Goal: Transaction & Acquisition: Purchase product/service

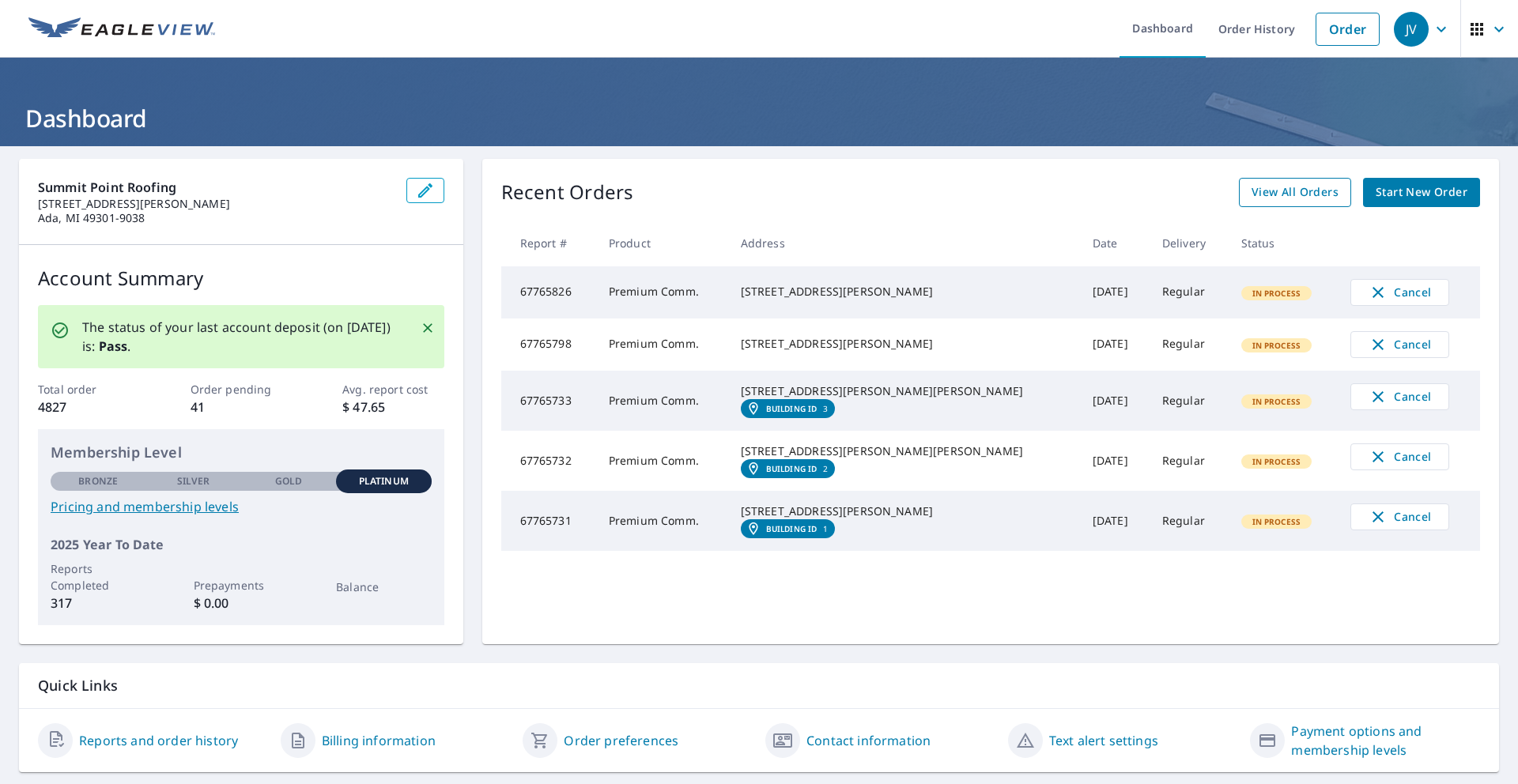
click at [1315, 185] on span "View All Orders" at bounding box center [1295, 192] width 87 height 20
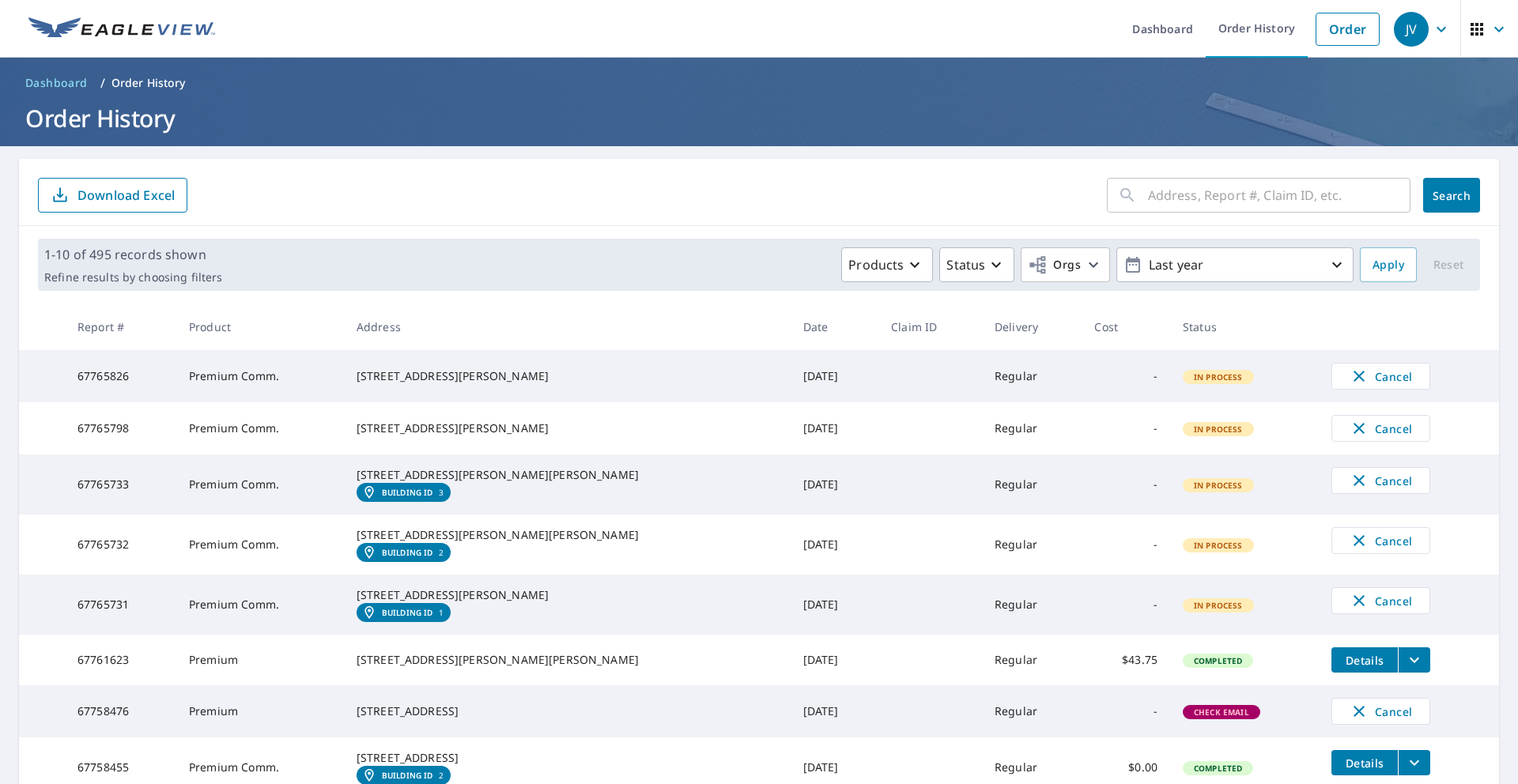
click at [1197, 188] on input "text" at bounding box center [1280, 195] width 263 height 44
type input "1442 w long"
click button "Search" at bounding box center [1451, 195] width 57 height 35
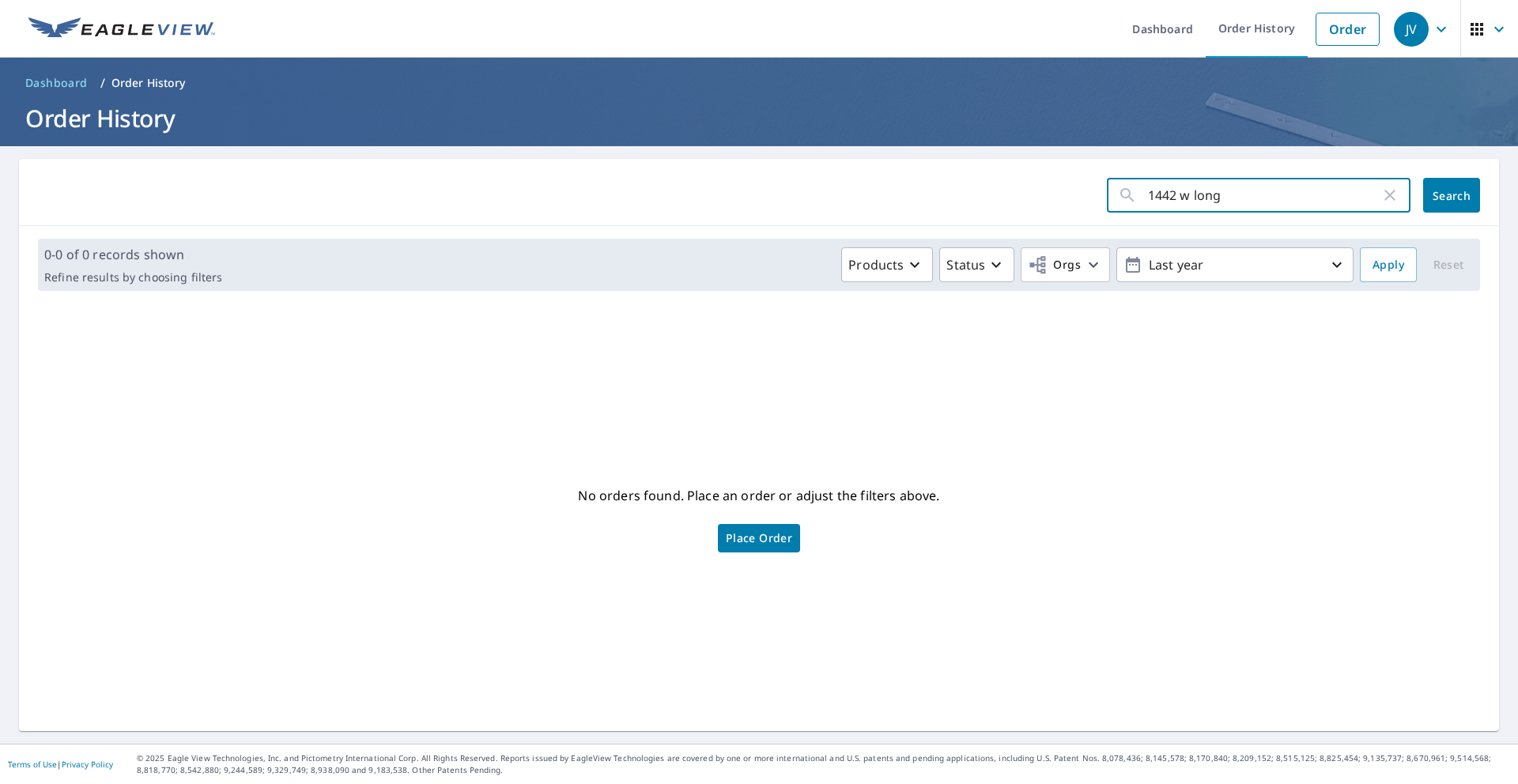
drag, startPoint x: 1261, startPoint y: 196, endPoint x: 1098, endPoint y: 186, distance: 163.3
click at [1098, 186] on form "1442 w long ​ Search" at bounding box center [759, 195] width 1442 height 35
type input "1442"
click button "Search" at bounding box center [1451, 195] width 57 height 35
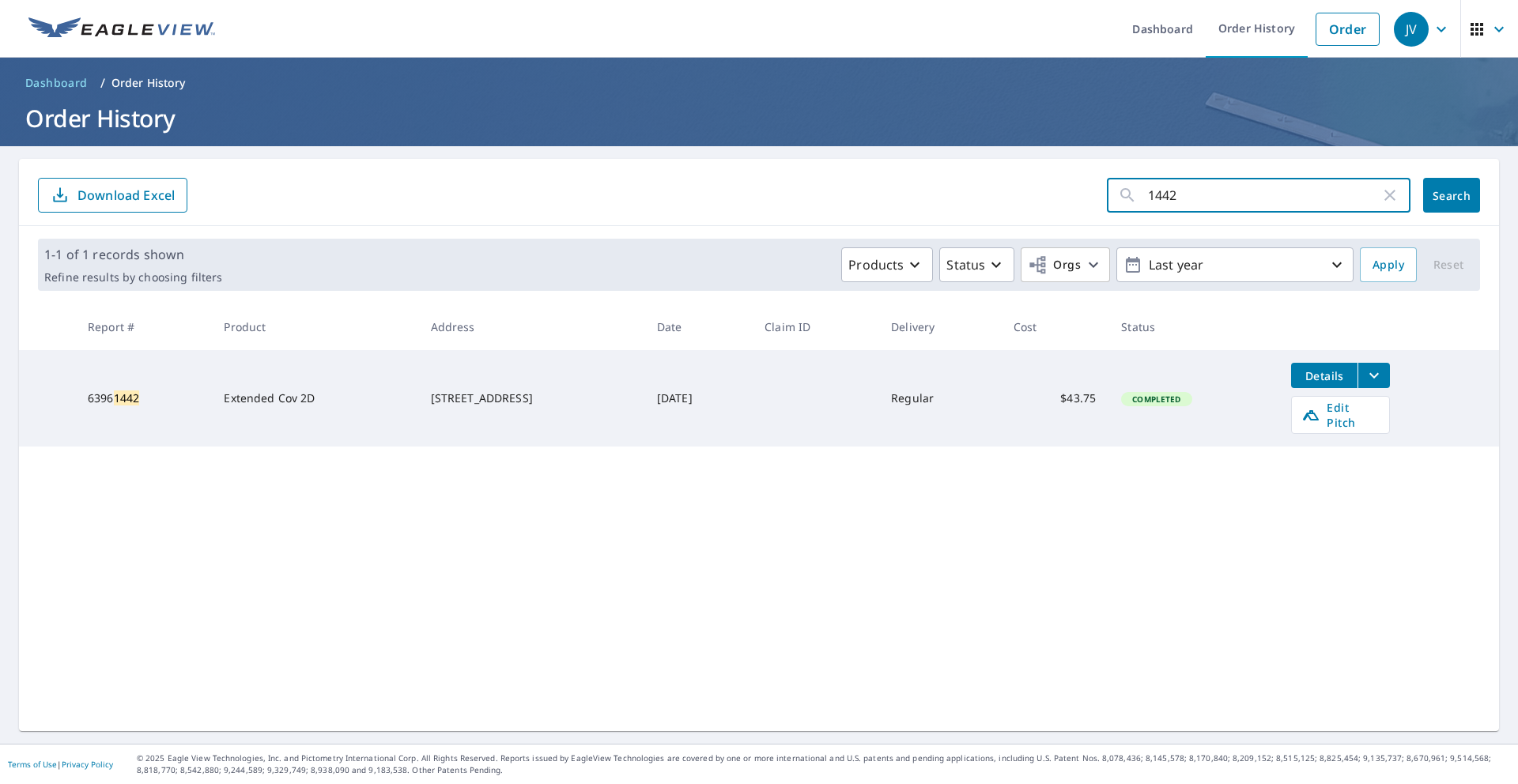
drag, startPoint x: 1264, startPoint y: 188, endPoint x: 1111, endPoint y: 188, distance: 153.0
click at [1111, 188] on div "1442 ​" at bounding box center [1259, 195] width 304 height 35
type input "W Long Lake"
click button "Search" at bounding box center [1451, 195] width 57 height 35
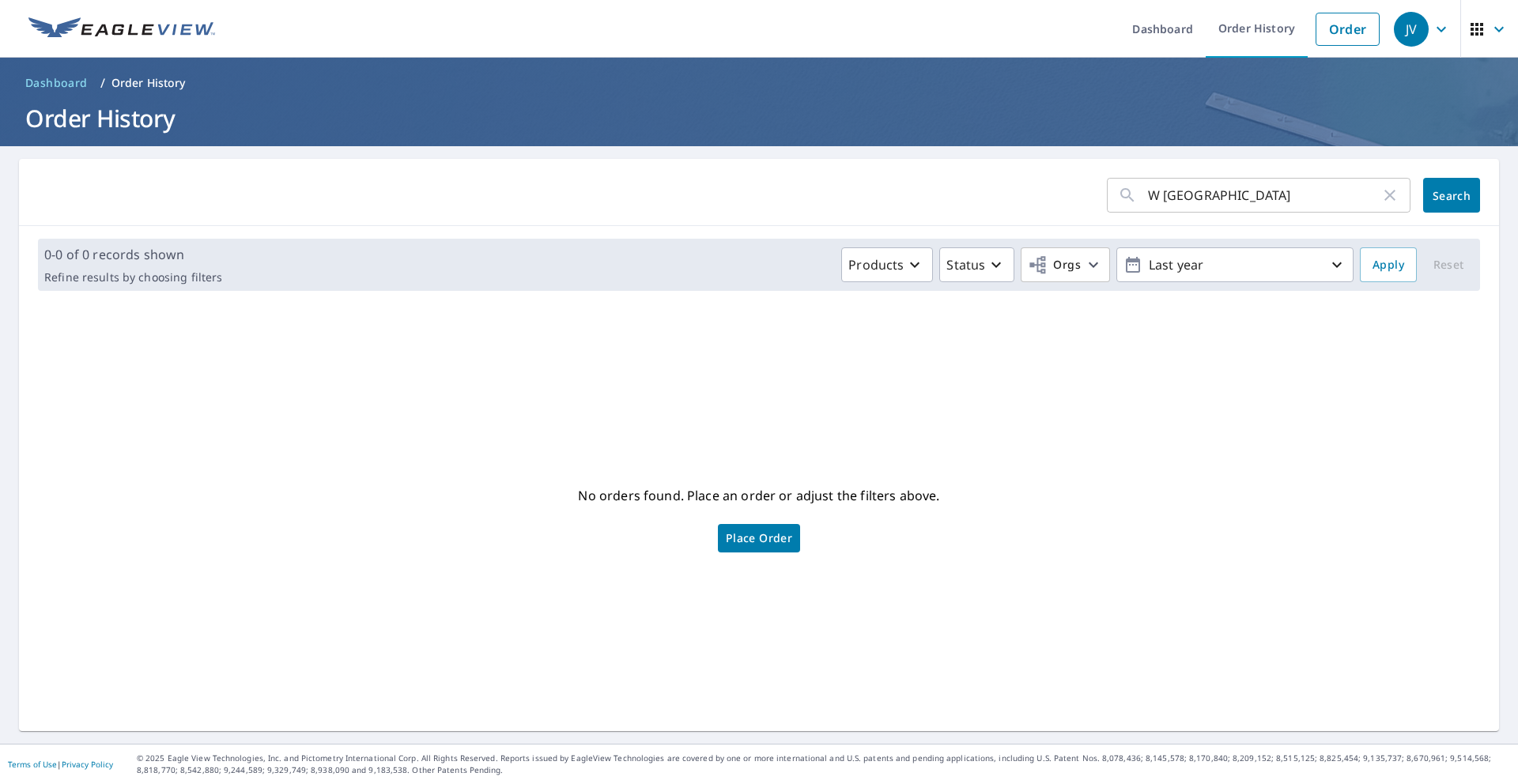
click at [1403, 200] on div "W Long Lake ​" at bounding box center [1259, 195] width 304 height 35
click at [1396, 200] on icon "button" at bounding box center [1390, 196] width 19 height 19
click at [1336, 52] on li "Order" at bounding box center [1347, 29] width 80 height 58
click at [1342, 34] on link "Order" at bounding box center [1348, 29] width 64 height 33
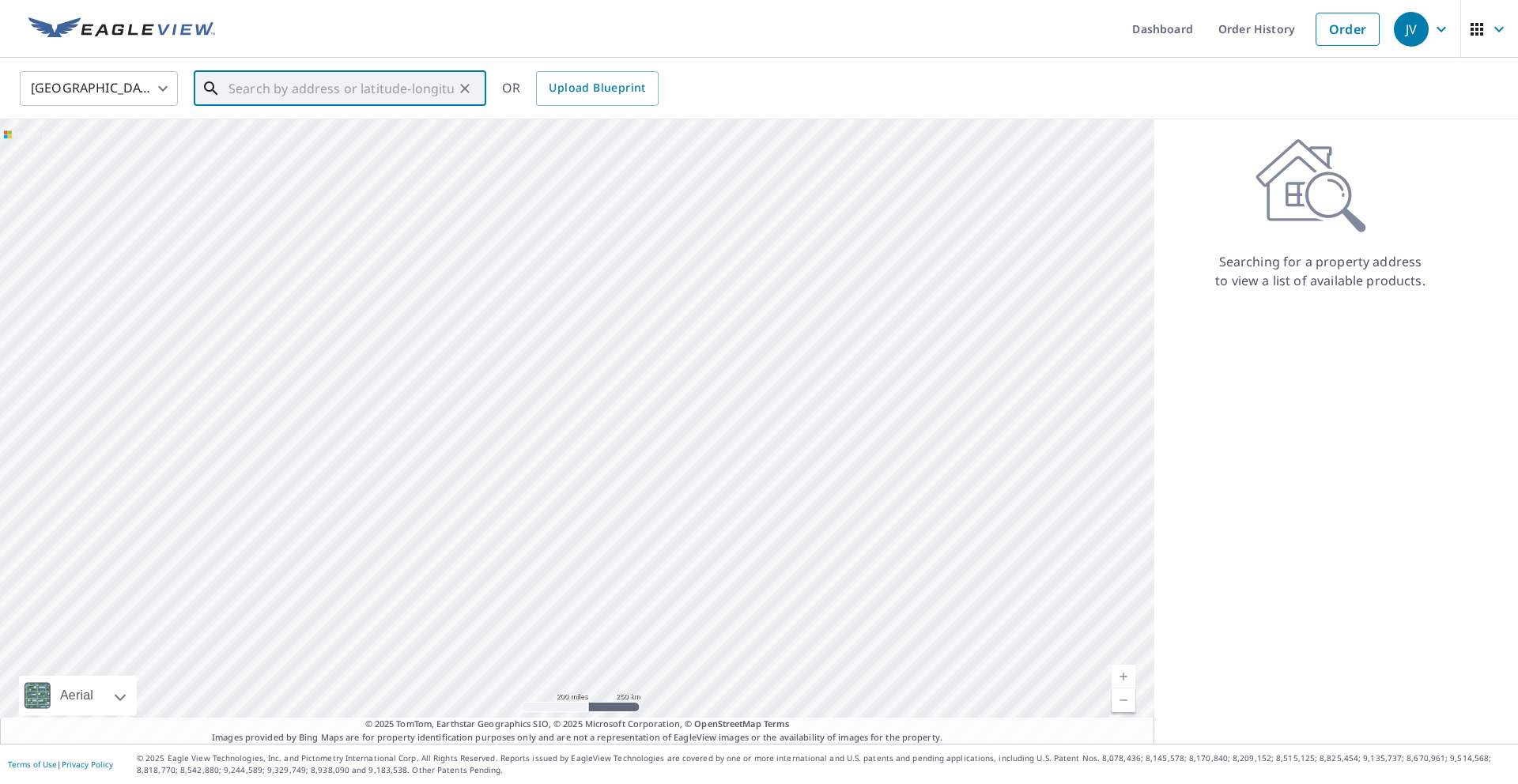
click at [356, 68] on input "text" at bounding box center [341, 88] width 225 height 44
click at [310, 145] on p "[GEOGRAPHIC_DATA]" at bounding box center [350, 152] width 248 height 16
type input "[STREET_ADDRESS]"
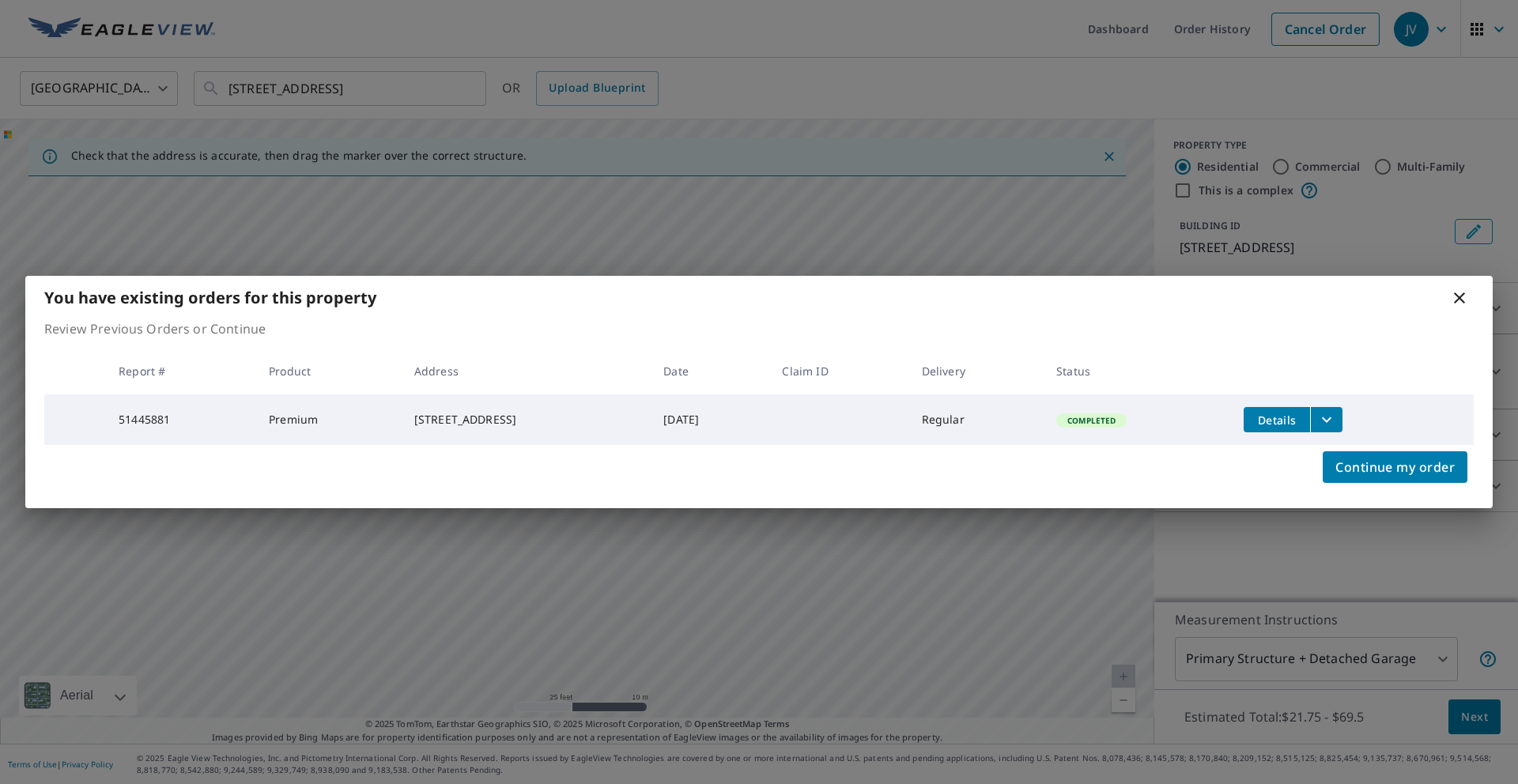
click at [1297, 413] on span "Details" at bounding box center [1276, 420] width 48 height 15
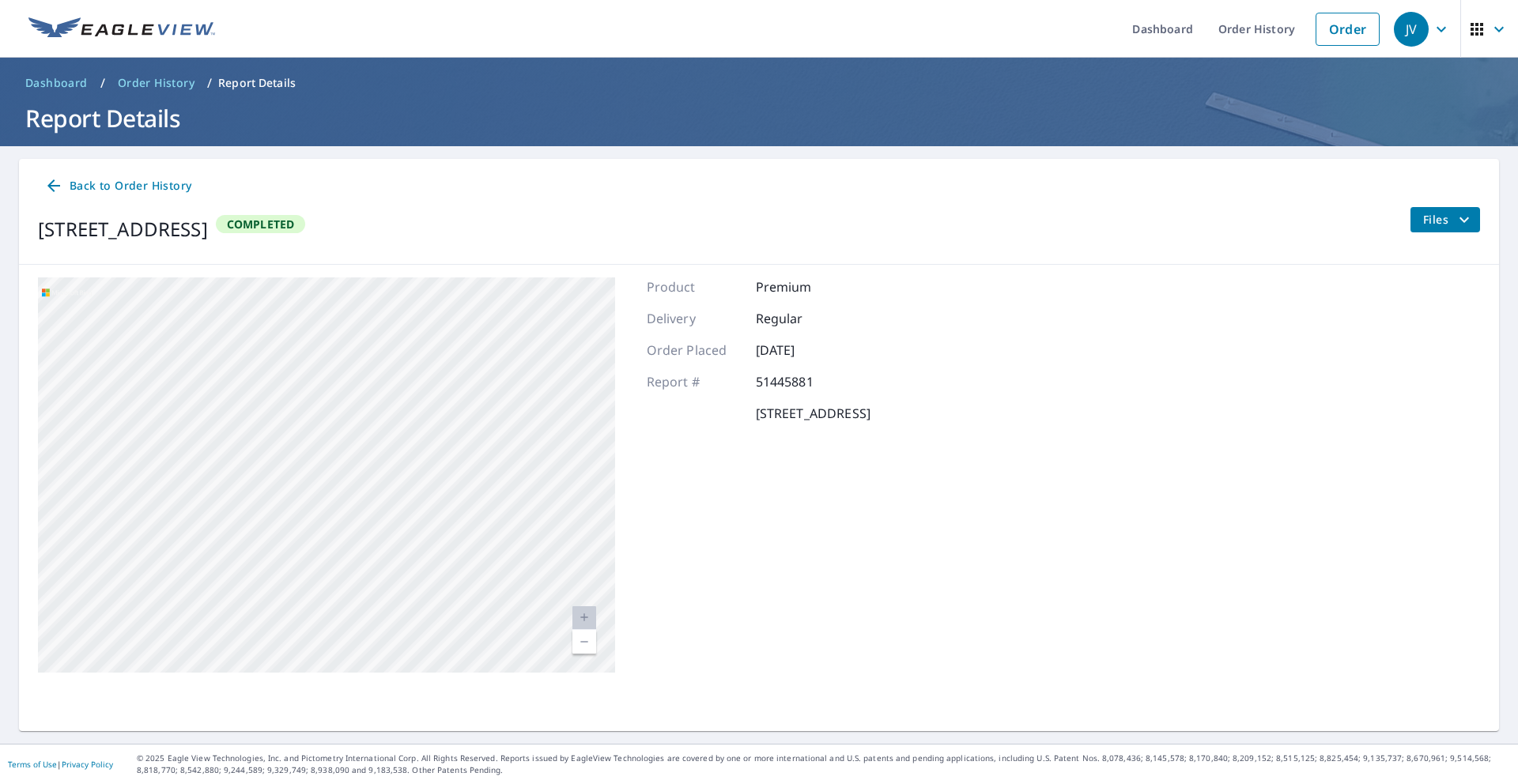
drag, startPoint x: 303, startPoint y: 503, endPoint x: 566, endPoint y: 220, distance: 386.3
click at [566, 220] on div "Back to Order History 1442 W Long Lake Rd Traverse City, MI 49685 Completed Fil…" at bounding box center [759, 422] width 1480 height 526
drag, startPoint x: 230, startPoint y: 571, endPoint x: 562, endPoint y: 242, distance: 467.4
click at [559, 253] on div "Back to Order History 1442 W Long Lake Rd Traverse City, MI 49685 Completed Fil…" at bounding box center [759, 422] width 1480 height 526
click at [871, 428] on div "Product Premium Delivery Regular Order Placed Mar 31, 2023 Report # 51445881 14…" at bounding box center [759, 475] width 224 height 395
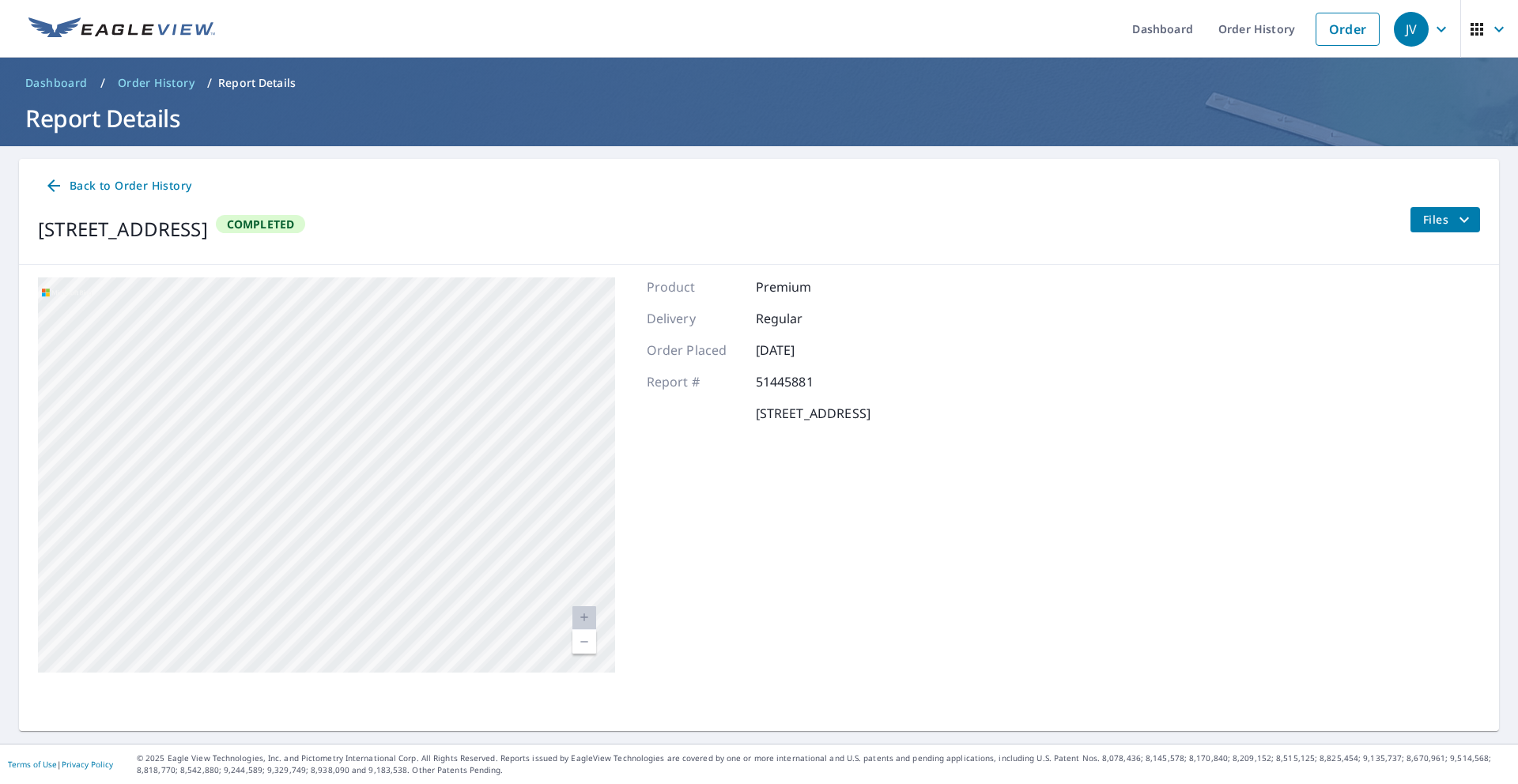
click at [500, 472] on div "[STREET_ADDRESS]" at bounding box center [326, 475] width 577 height 395
click at [500, 471] on div "[STREET_ADDRESS]" at bounding box center [326, 475] width 577 height 395
drag, startPoint x: 331, startPoint y: 449, endPoint x: 699, endPoint y: 391, distance: 372.5
click at [699, 392] on div "1442 W Long Lake Rd Traverse City, MI 49685 Aerial Road A standard road map Aer…" at bounding box center [759, 475] width 1480 height 420
drag, startPoint x: 368, startPoint y: 489, endPoint x: 631, endPoint y: 138, distance: 438.6
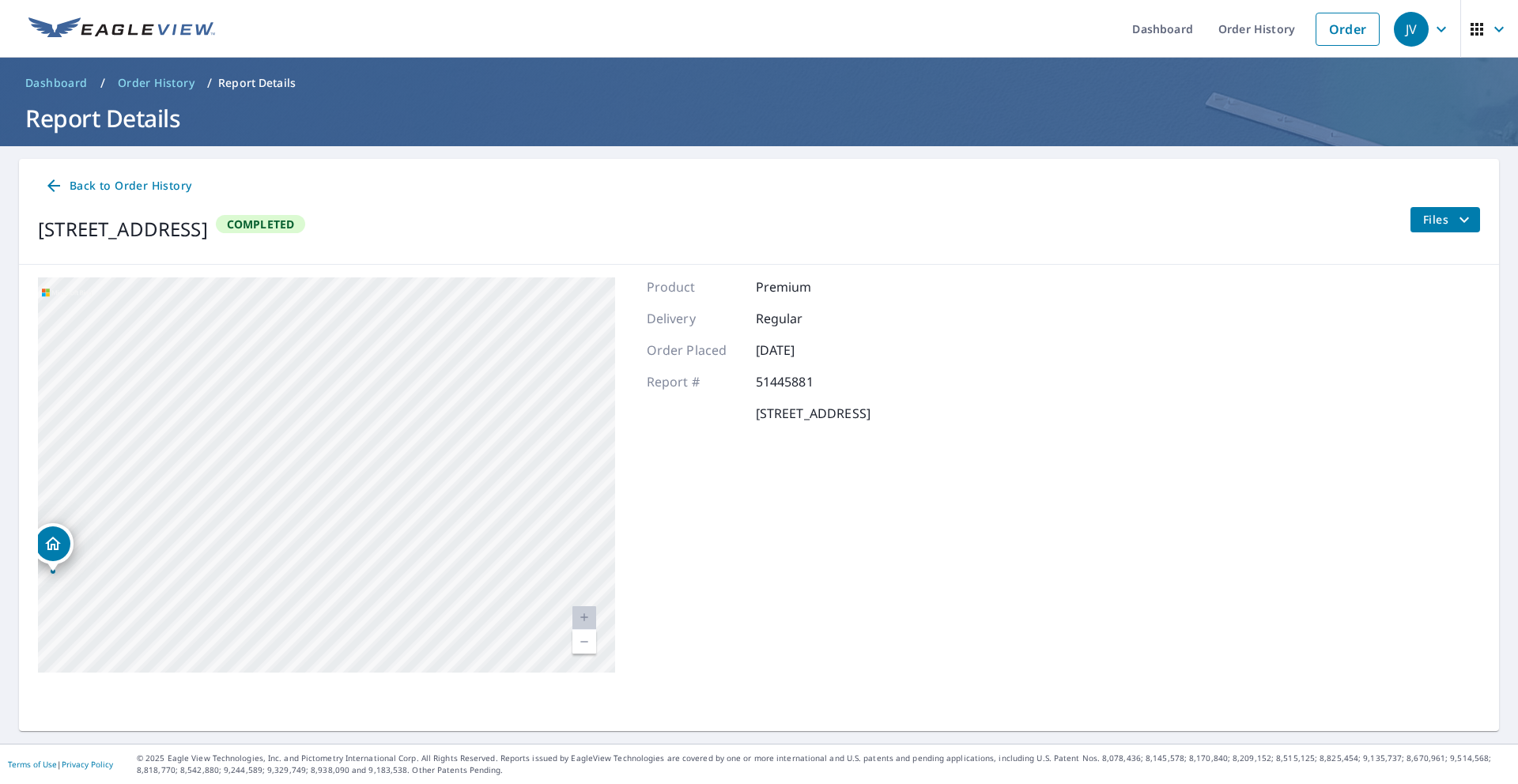
click at [628, 138] on div "Dashboard Order History Order JV Dashboard / Order History / Report Details Rep…" at bounding box center [759, 392] width 1518 height 784
click at [871, 538] on div "Product Premium Delivery Regular Order Placed Mar 31, 2023 Report # 51445881 14…" at bounding box center [759, 475] width 224 height 395
drag, startPoint x: 513, startPoint y: 411, endPoint x: 770, endPoint y: 200, distance: 332.5
click at [770, 200] on div "Back to Order History 1442 W Long Lake Rd Traverse City, MI 49685 Completed Fil…" at bounding box center [759, 422] width 1480 height 526
click at [876, 157] on main "Back to Order History 1442 W Long Lake Rd Traverse City, MI 49685 Completed Fil…" at bounding box center [759, 445] width 1518 height 597
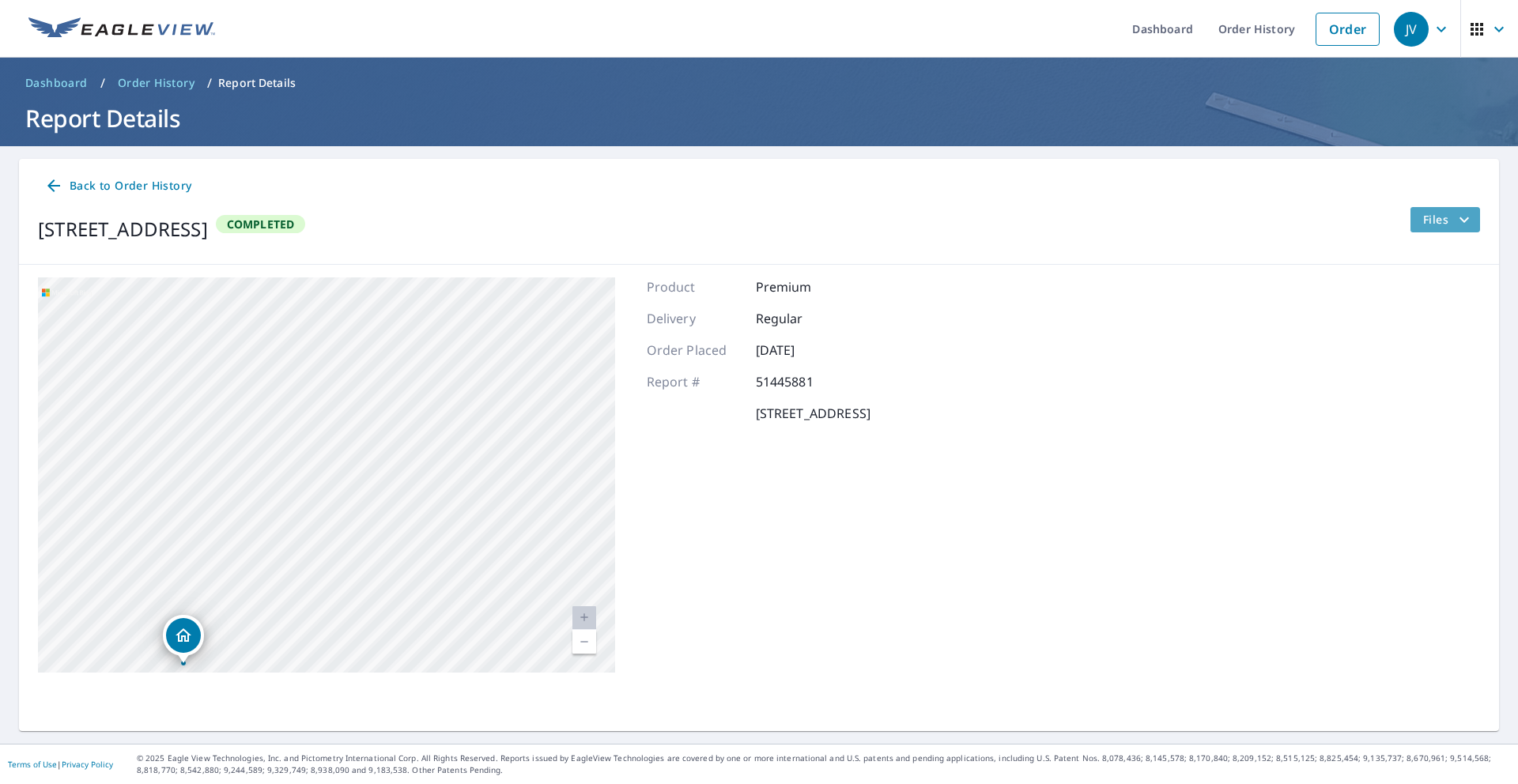
click at [1450, 222] on span "Files" at bounding box center [1448, 220] width 51 height 19
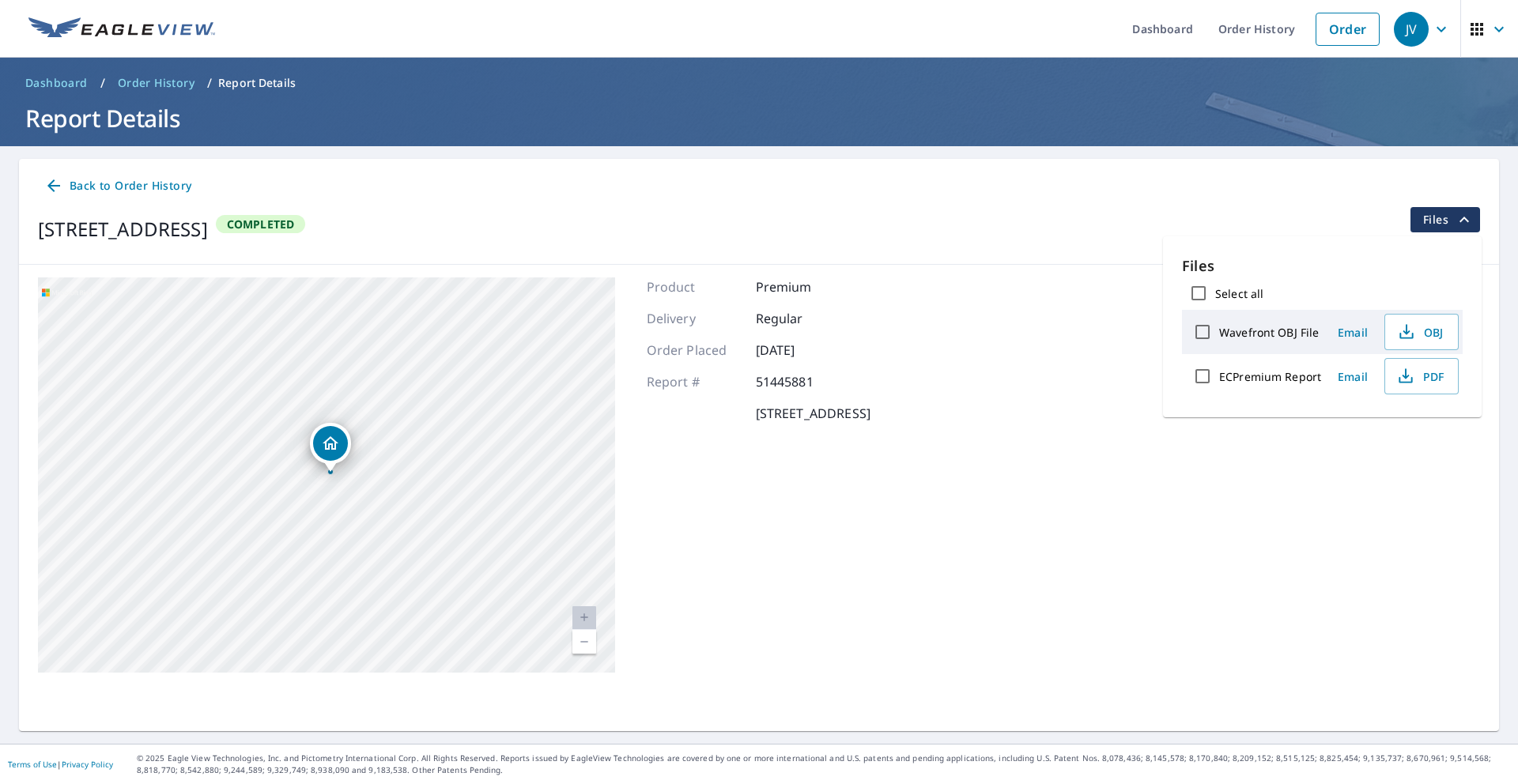
click at [693, 336] on div "Product Premium Delivery Regular Order Placed Mar 31, 2023 Report # 51445881 14…" at bounding box center [759, 475] width 224 height 395
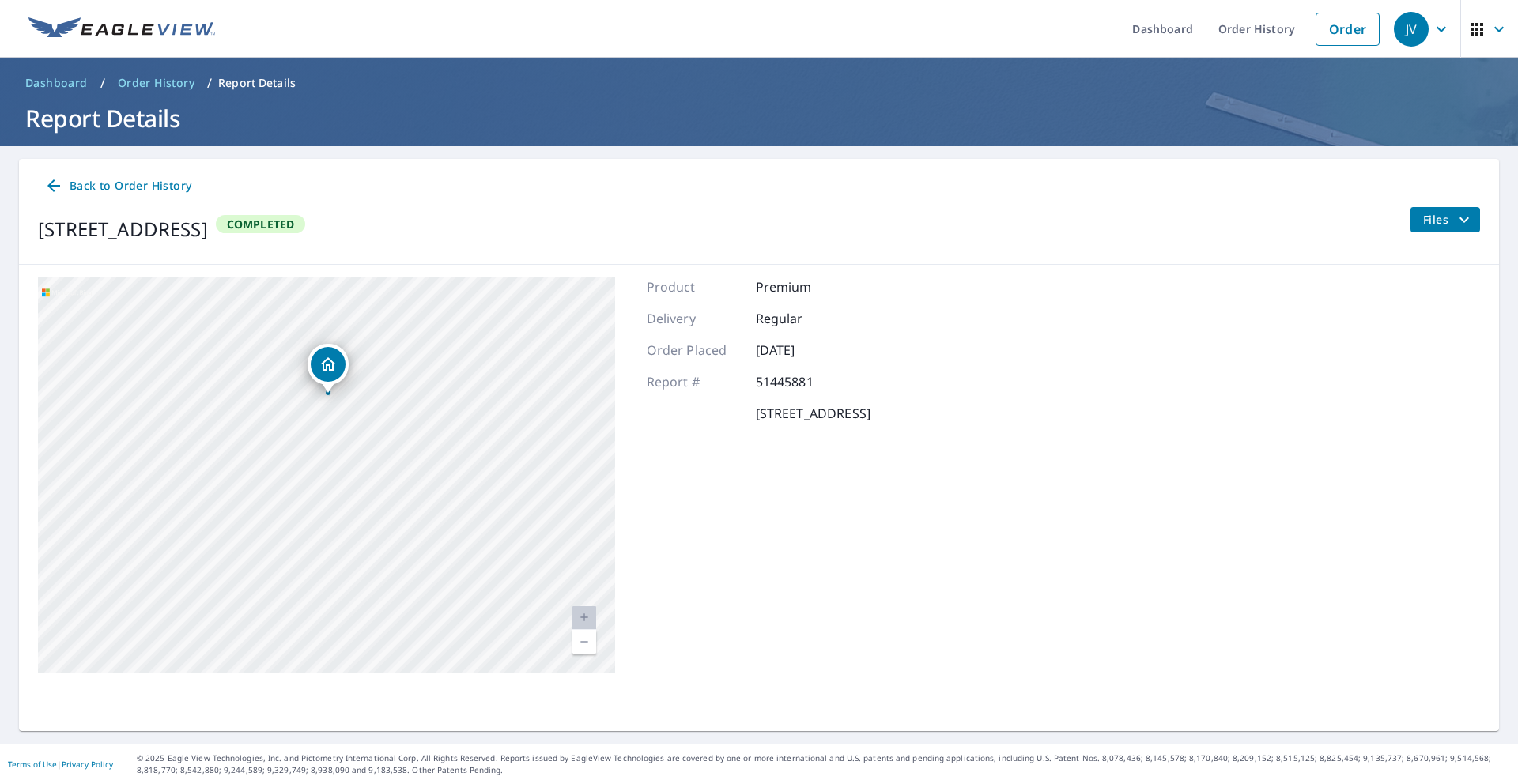
click at [871, 328] on div "Product Premium Delivery Regular Order Placed Mar 31, 2023 Report # 51445881 14…" at bounding box center [759, 475] width 224 height 395
click at [334, 466] on div "[STREET_ADDRESS]" at bounding box center [326, 475] width 577 height 395
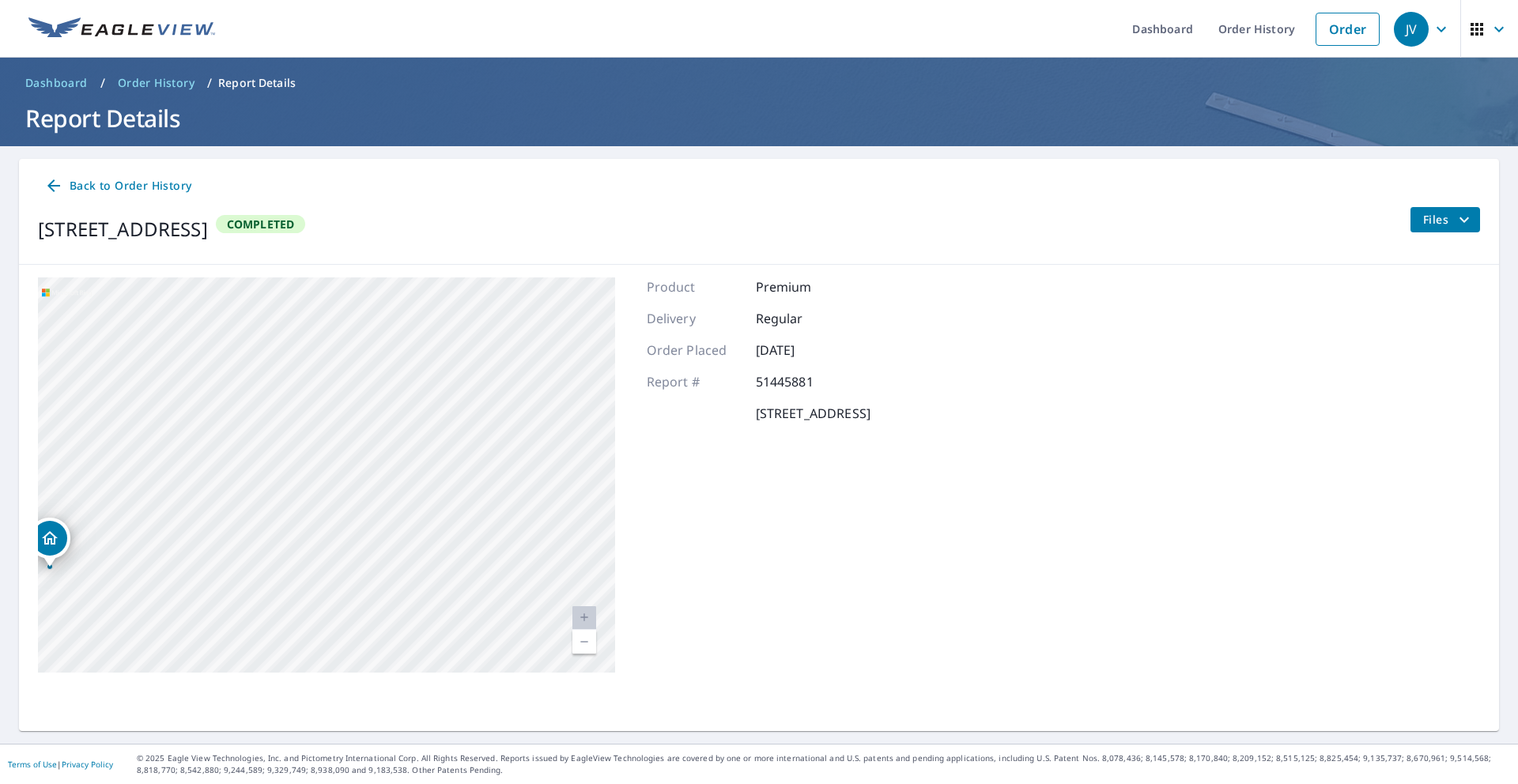
click at [333, 465] on div "[STREET_ADDRESS]" at bounding box center [326, 475] width 577 height 395
click at [332, 465] on div "[STREET_ADDRESS]" at bounding box center [326, 475] width 577 height 395
click at [1447, 221] on span "Files" at bounding box center [1448, 220] width 51 height 19
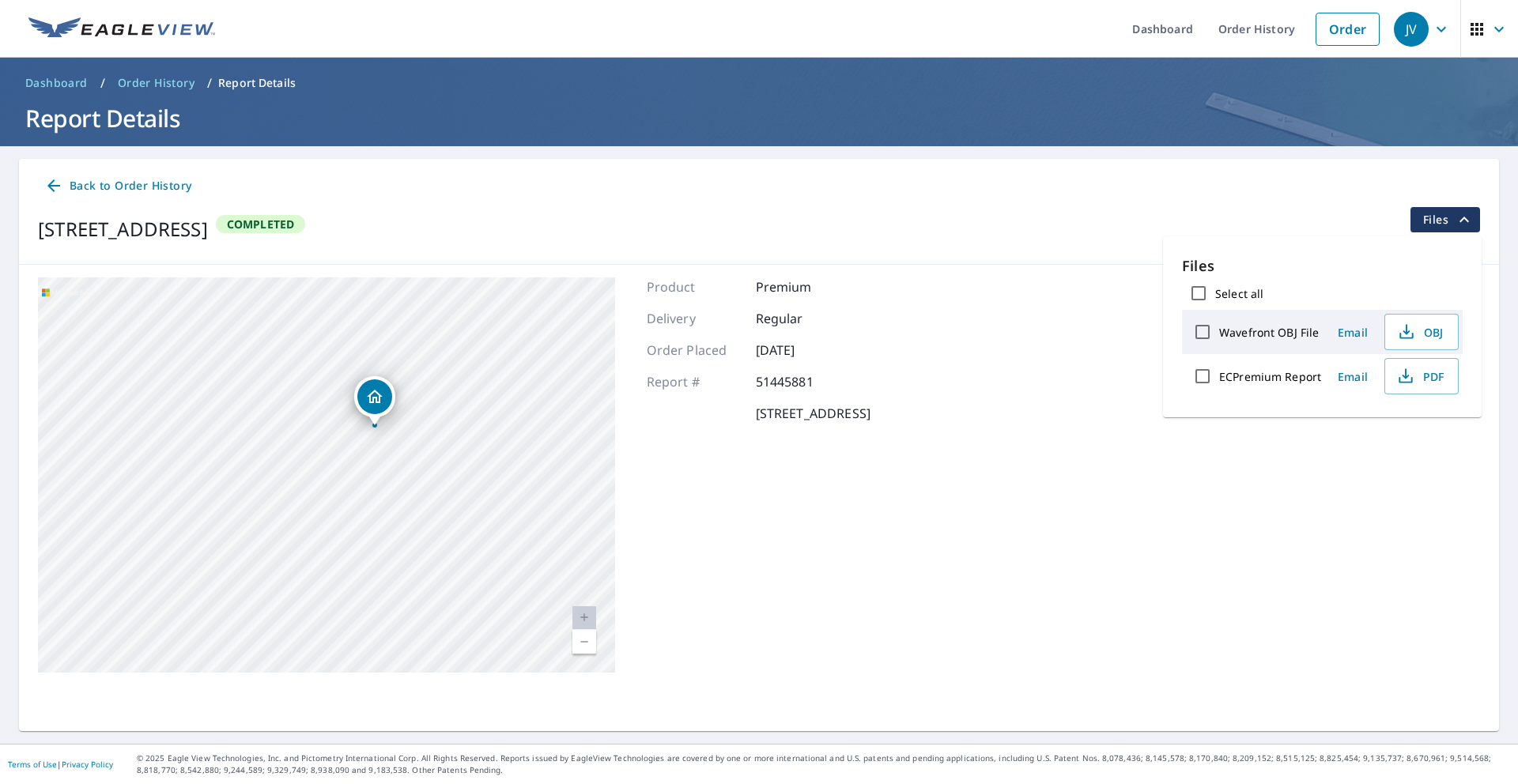
drag, startPoint x: 515, startPoint y: 512, endPoint x: 688, endPoint y: 365, distance: 227.0
click at [688, 365] on div "1442 W Long Lake Rd Traverse City, MI 49685 Aerial Road A standard road map Aer…" at bounding box center [759, 475] width 1480 height 420
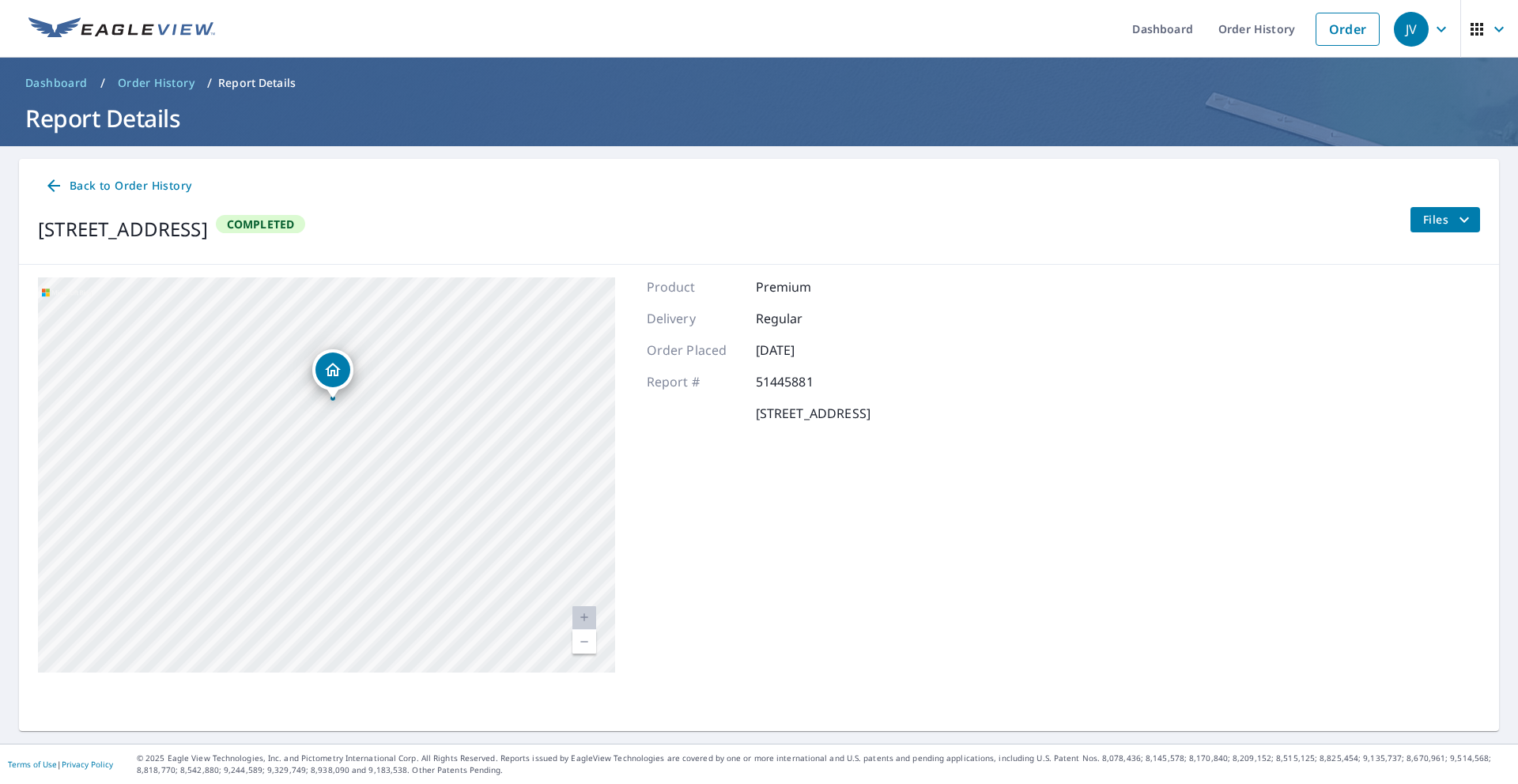
drag, startPoint x: 370, startPoint y: 491, endPoint x: 862, endPoint y: 349, distance: 512.1
click at [856, 345] on div "1442 W Long Lake Rd Traverse City, MI 49685 Aerial Road A standard road map Aer…" at bounding box center [759, 475] width 1480 height 420
click at [89, 179] on span "Back to Order History" at bounding box center [118, 186] width 147 height 20
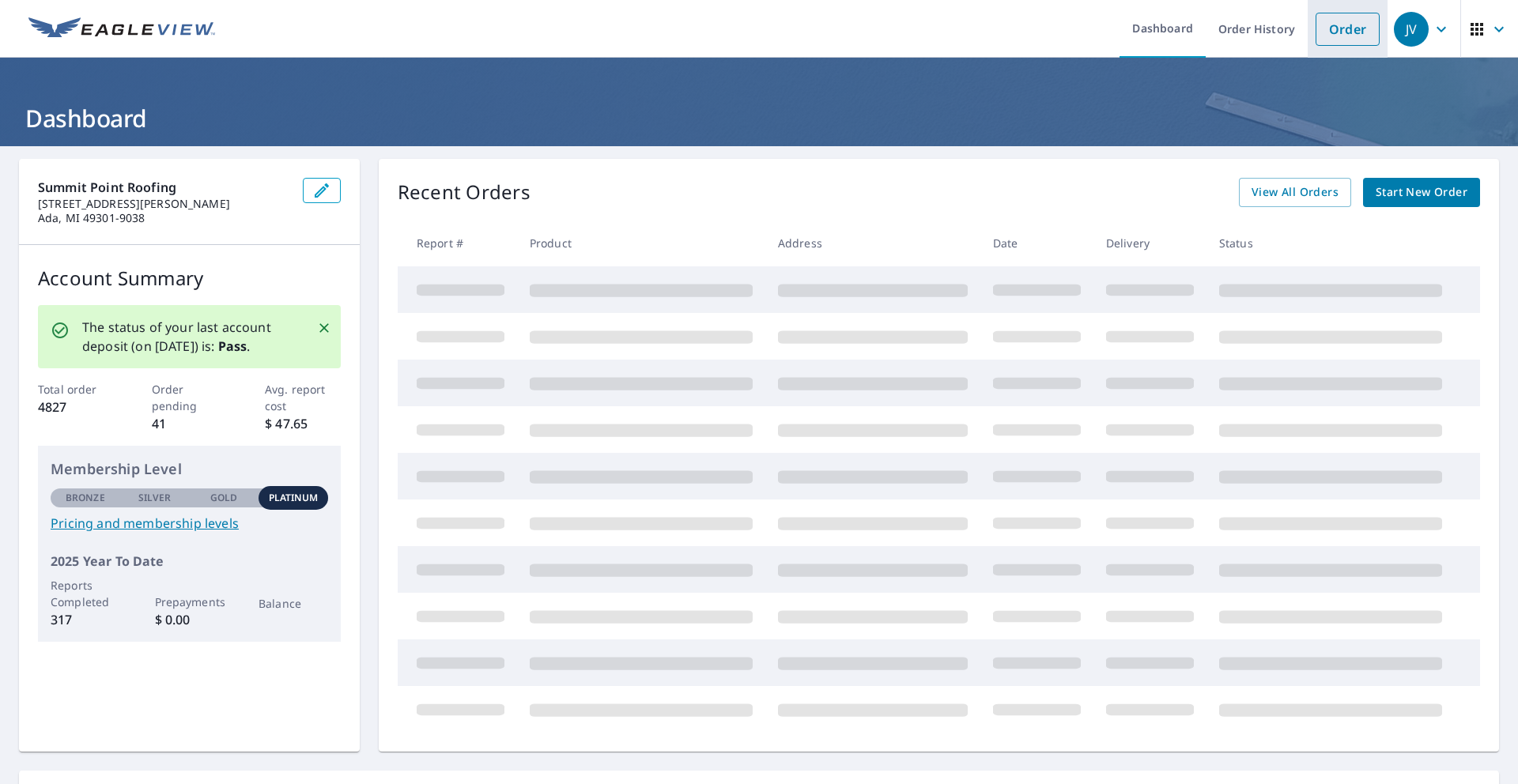
click at [1342, 34] on link "Order" at bounding box center [1348, 29] width 64 height 33
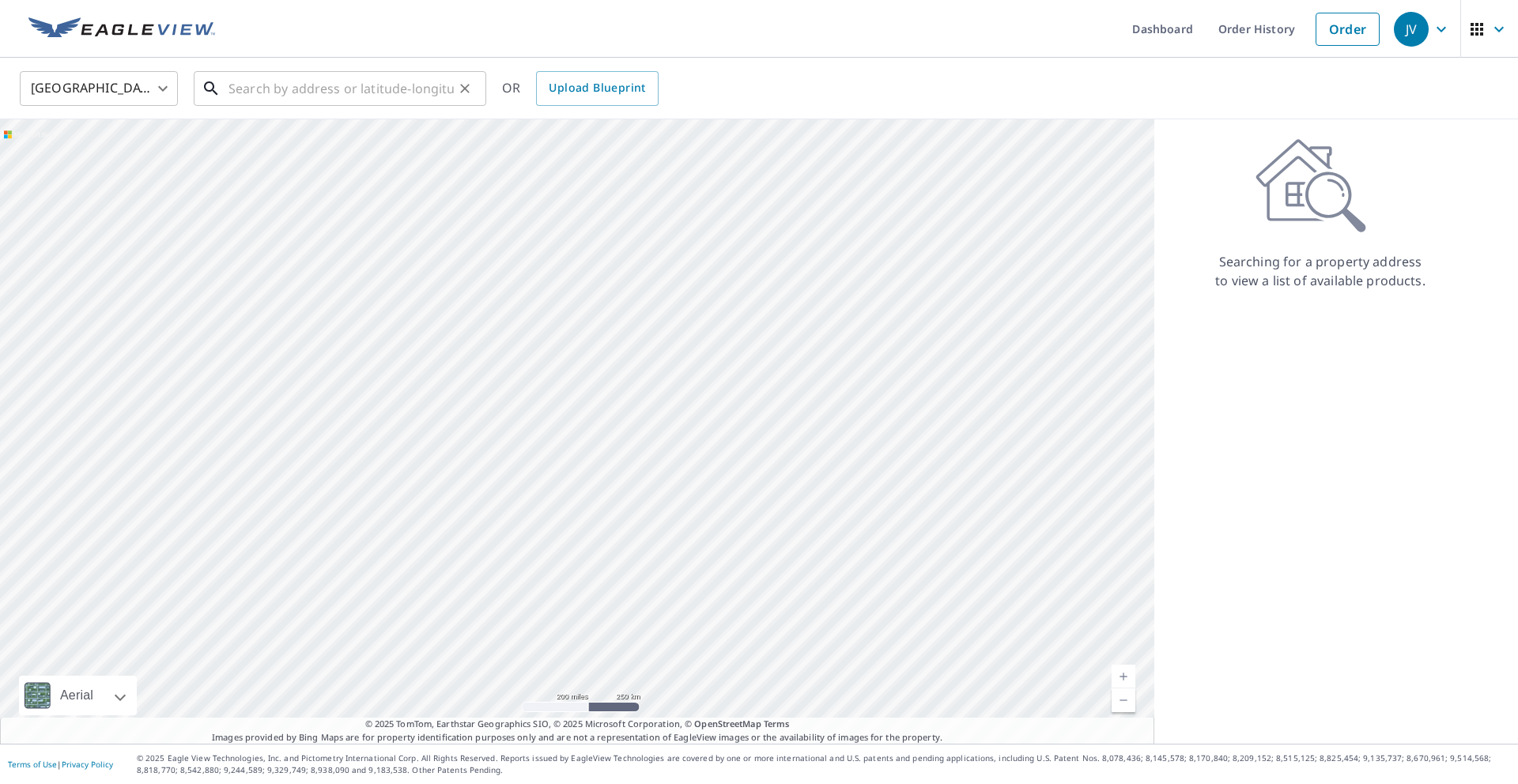
click at [365, 82] on input "text" at bounding box center [341, 88] width 225 height 44
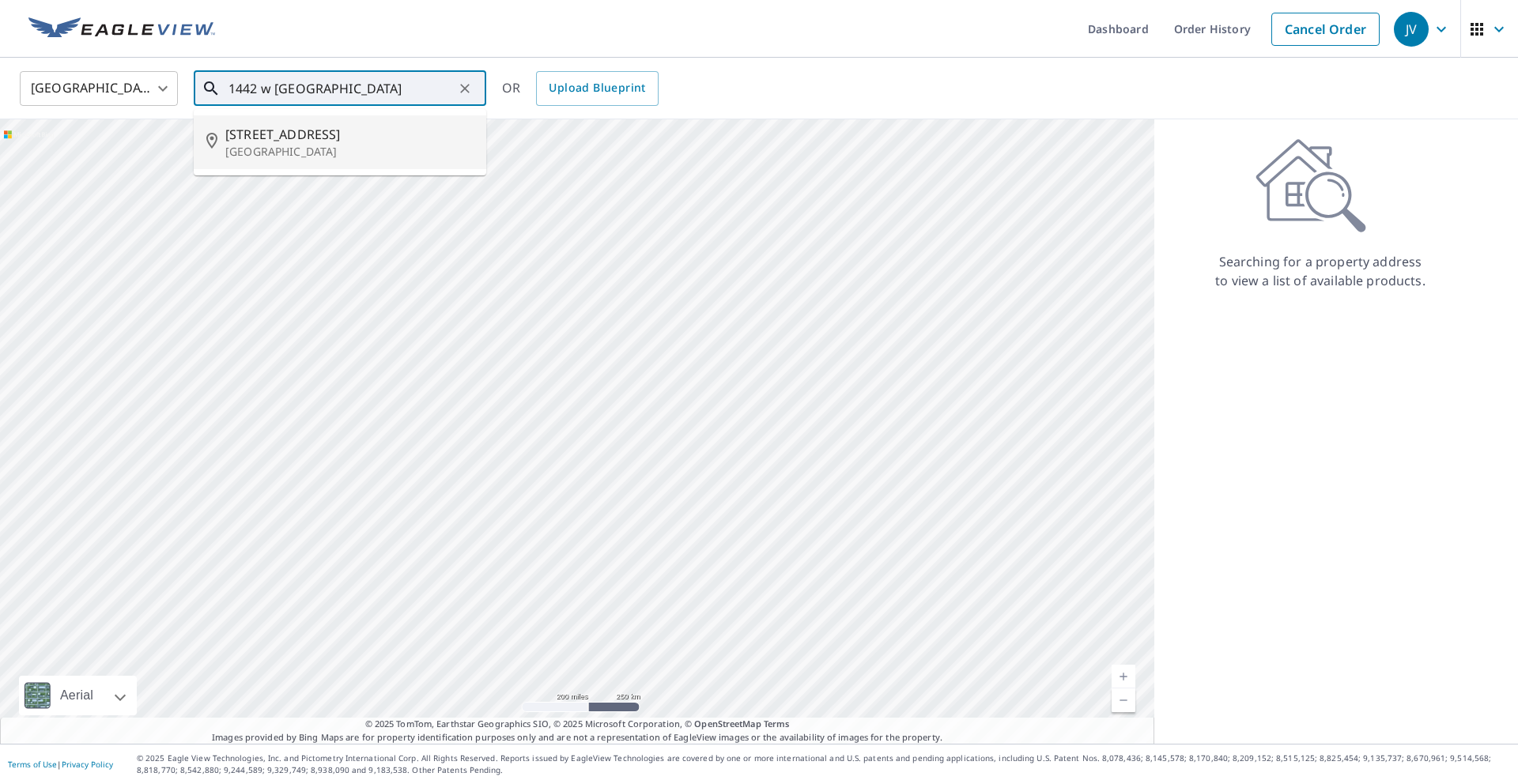
click at [316, 149] on p "[GEOGRAPHIC_DATA]" at bounding box center [350, 152] width 248 height 16
type input "[STREET_ADDRESS]"
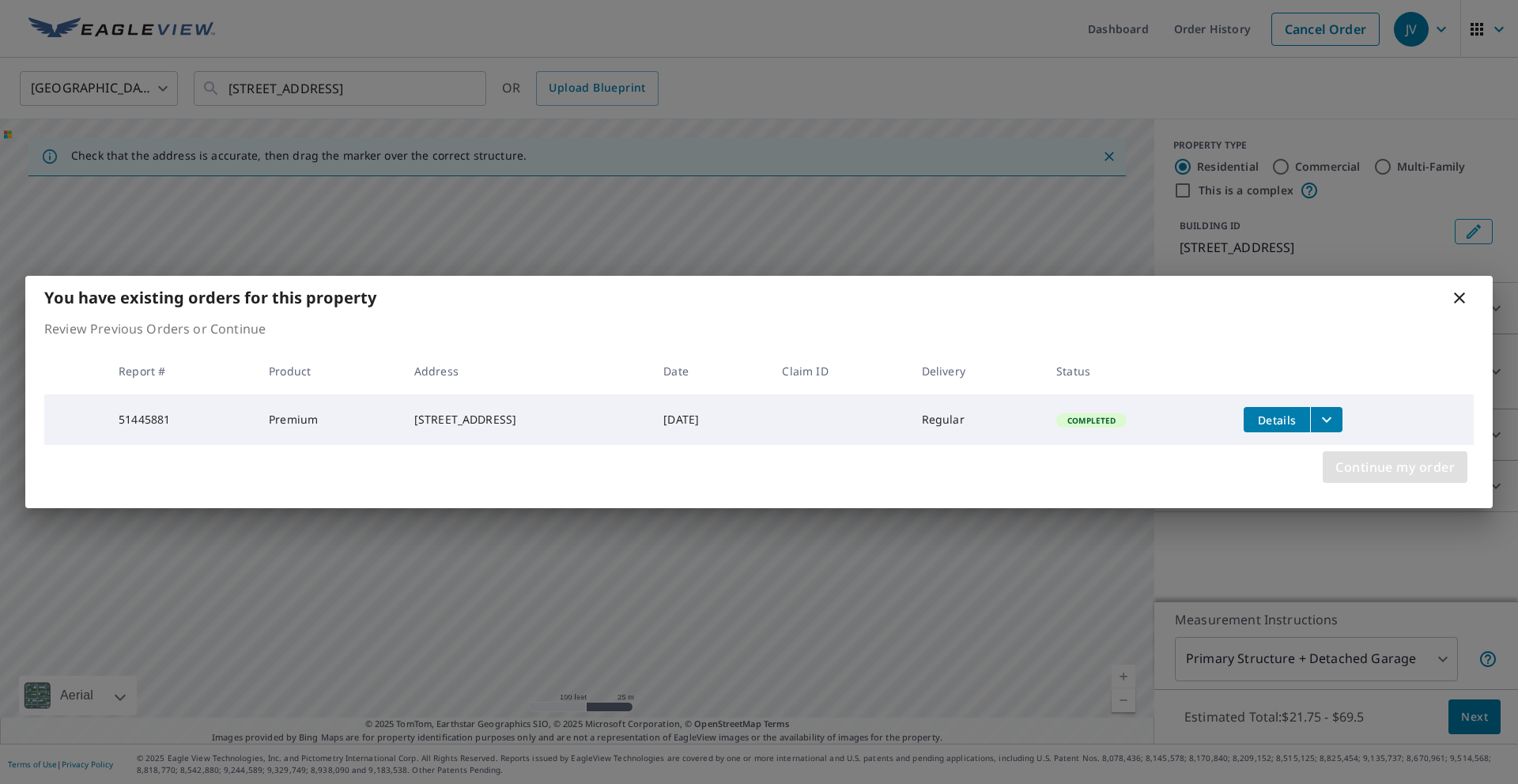
click at [1400, 468] on span "Continue my order" at bounding box center [1395, 467] width 119 height 22
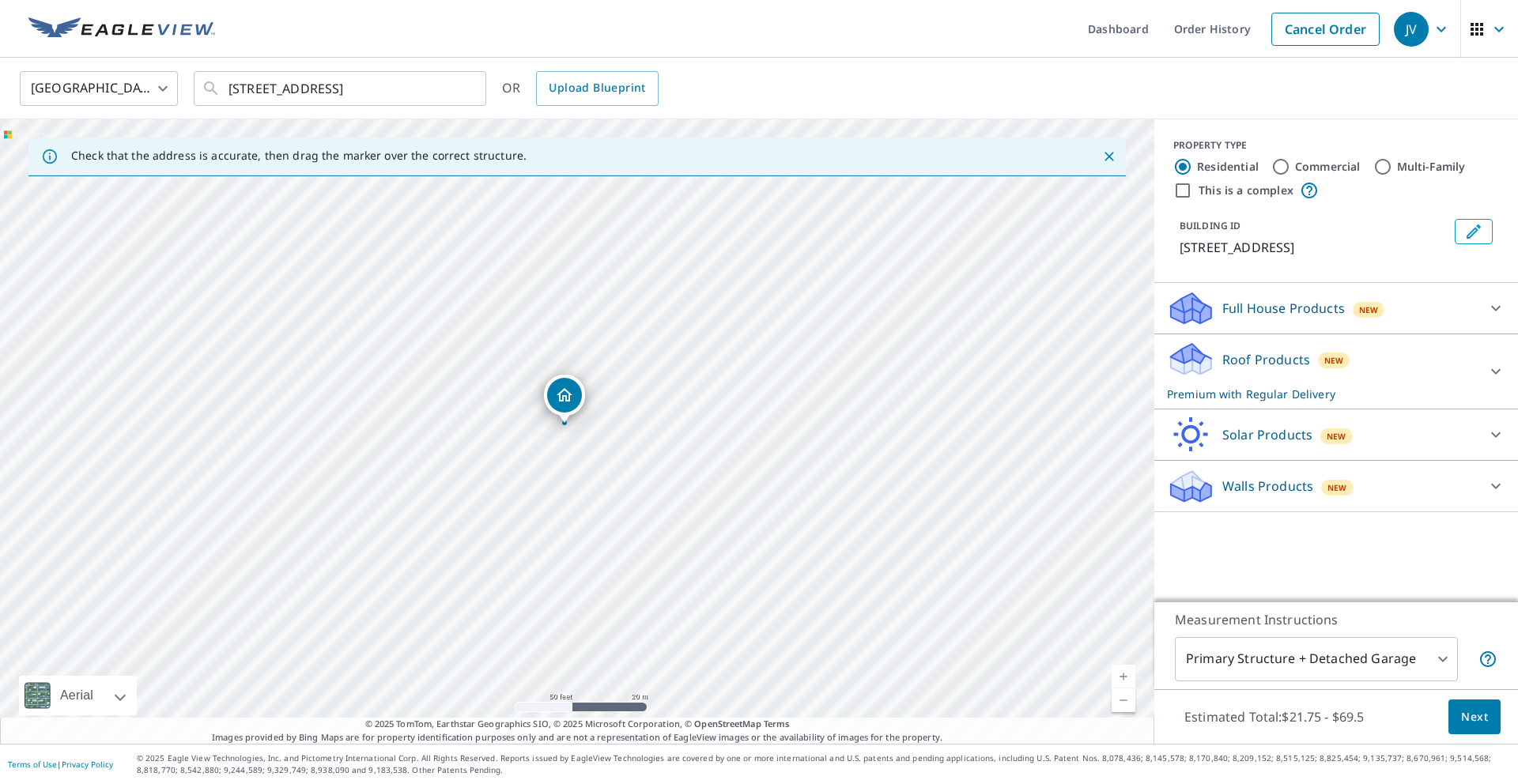
click at [1121, 670] on link "Current Level 19, Zoom In" at bounding box center [1123, 676] width 23 height 23
drag, startPoint x: 638, startPoint y: 453, endPoint x: 750, endPoint y: 541, distance: 142.4
click at [750, 542] on div "[STREET_ADDRESS]" at bounding box center [577, 431] width 1155 height 625
click at [1121, 667] on link "Current Level 20, Zoom In Disabled" at bounding box center [1123, 676] width 23 height 23
click at [1122, 670] on link "Current Level 20, Zoom In Disabled" at bounding box center [1123, 676] width 23 height 23
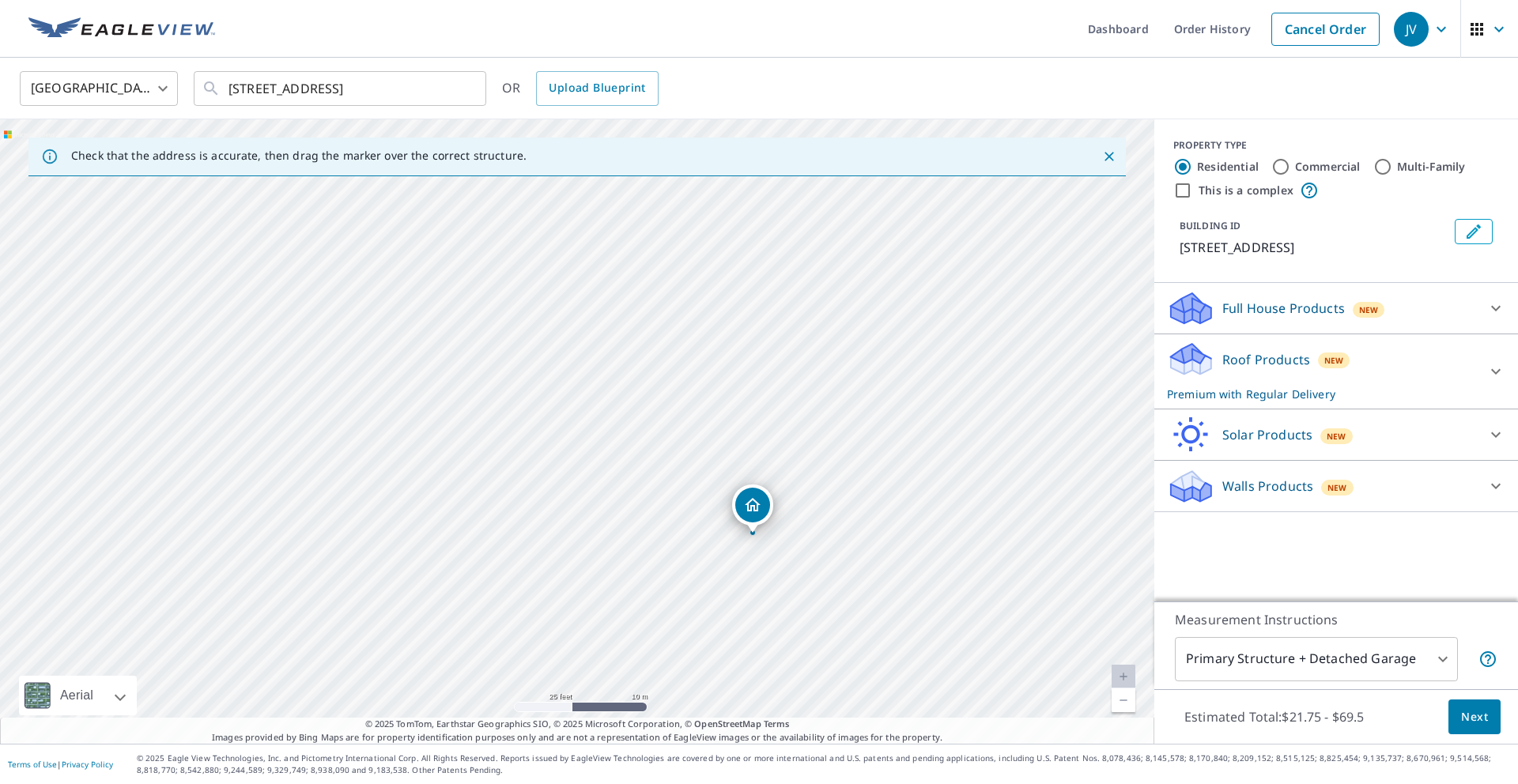
drag, startPoint x: 635, startPoint y: 542, endPoint x: 729, endPoint y: 571, distance: 98.4
click at [729, 571] on div "[STREET_ADDRESS]" at bounding box center [577, 431] width 1155 height 625
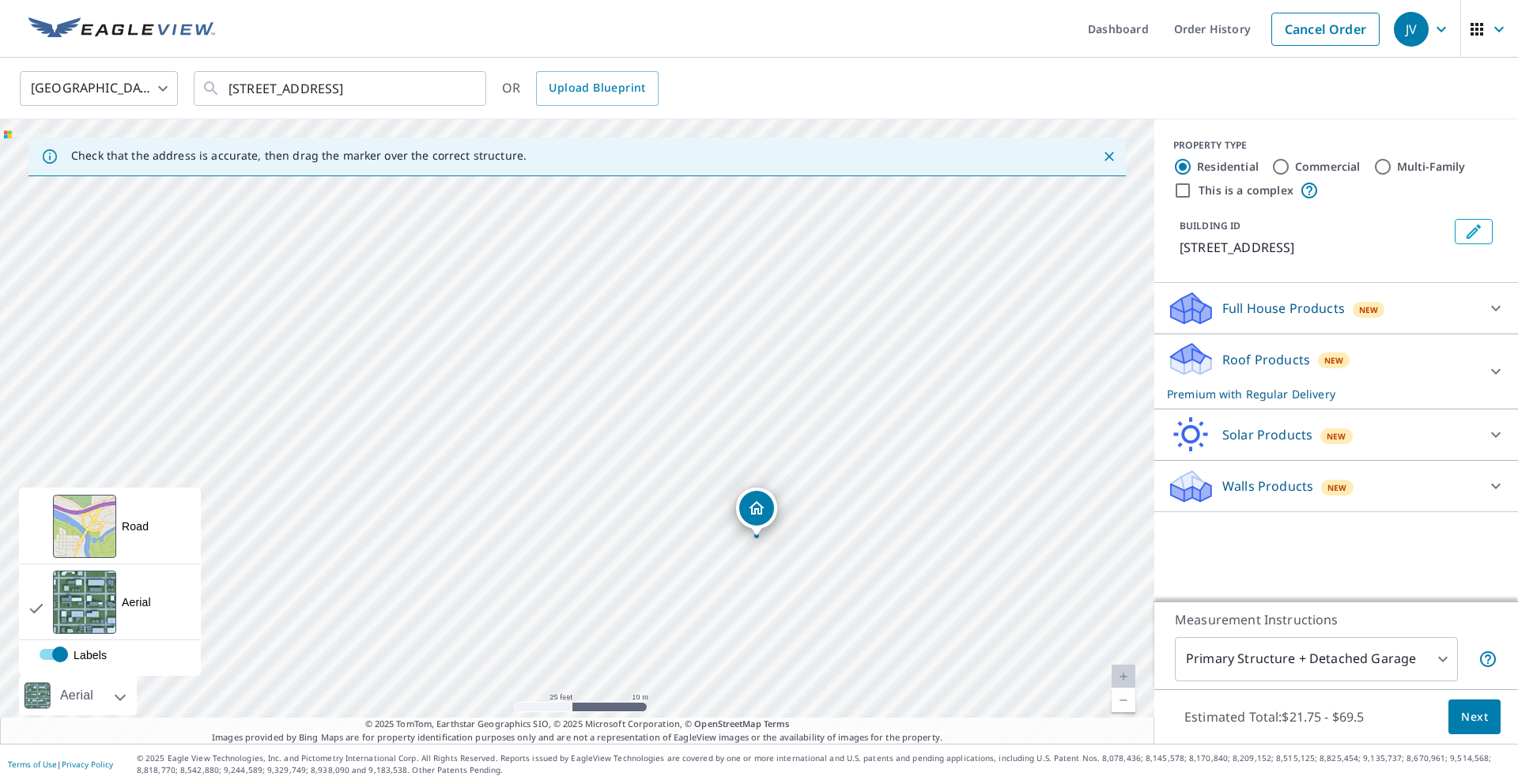
click at [101, 687] on div at bounding box center [103, 695] width 10 height 39
click at [152, 538] on div "Road A standard road map" at bounding box center [110, 526] width 180 height 76
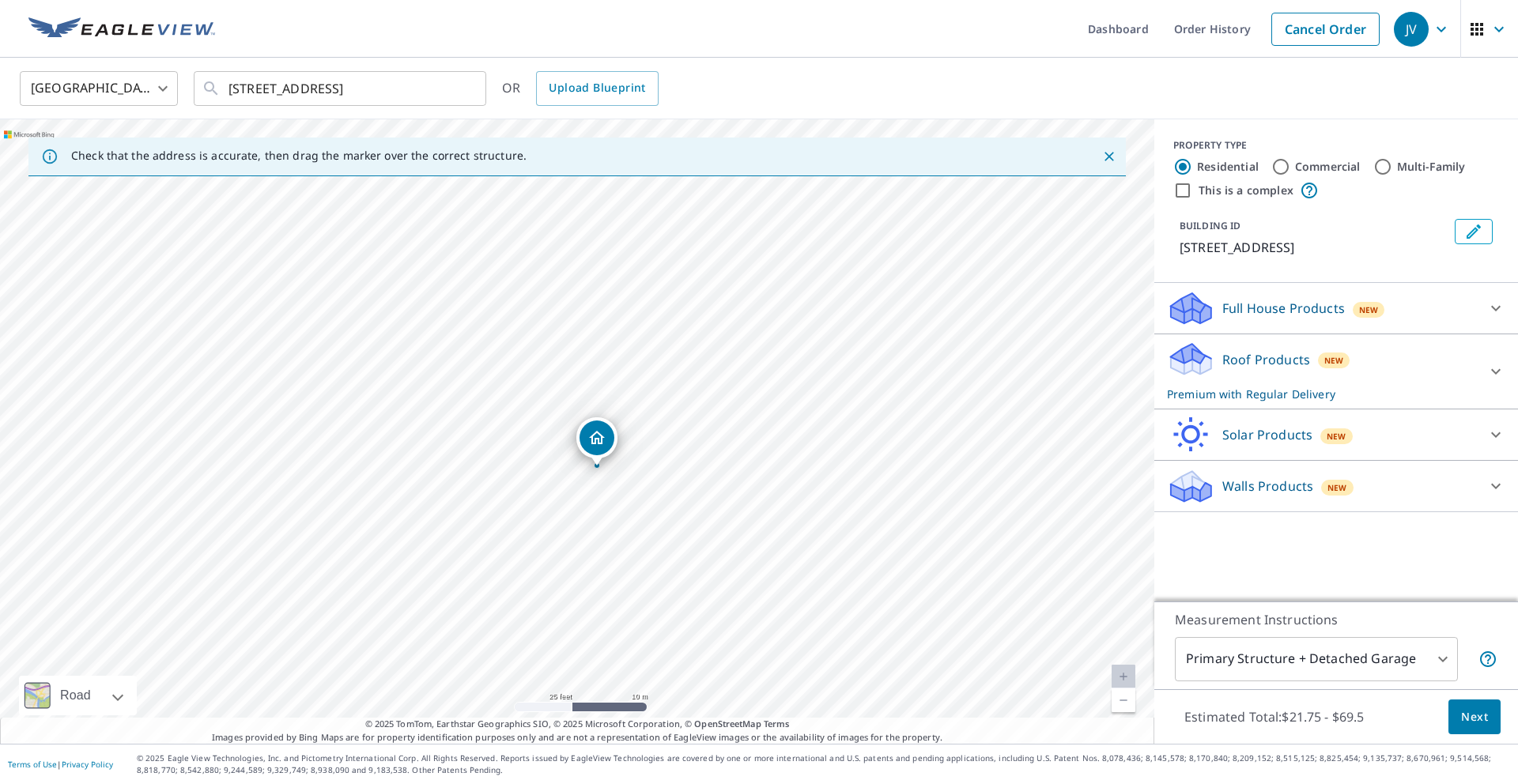
drag, startPoint x: 759, startPoint y: 507, endPoint x: 599, endPoint y: 437, distance: 174.6
click at [1383, 647] on body "JV JV Dashboard Order History Cancel Order JV [GEOGRAPHIC_DATA] [GEOGRAPHIC_DAT…" at bounding box center [759, 392] width 1518 height 784
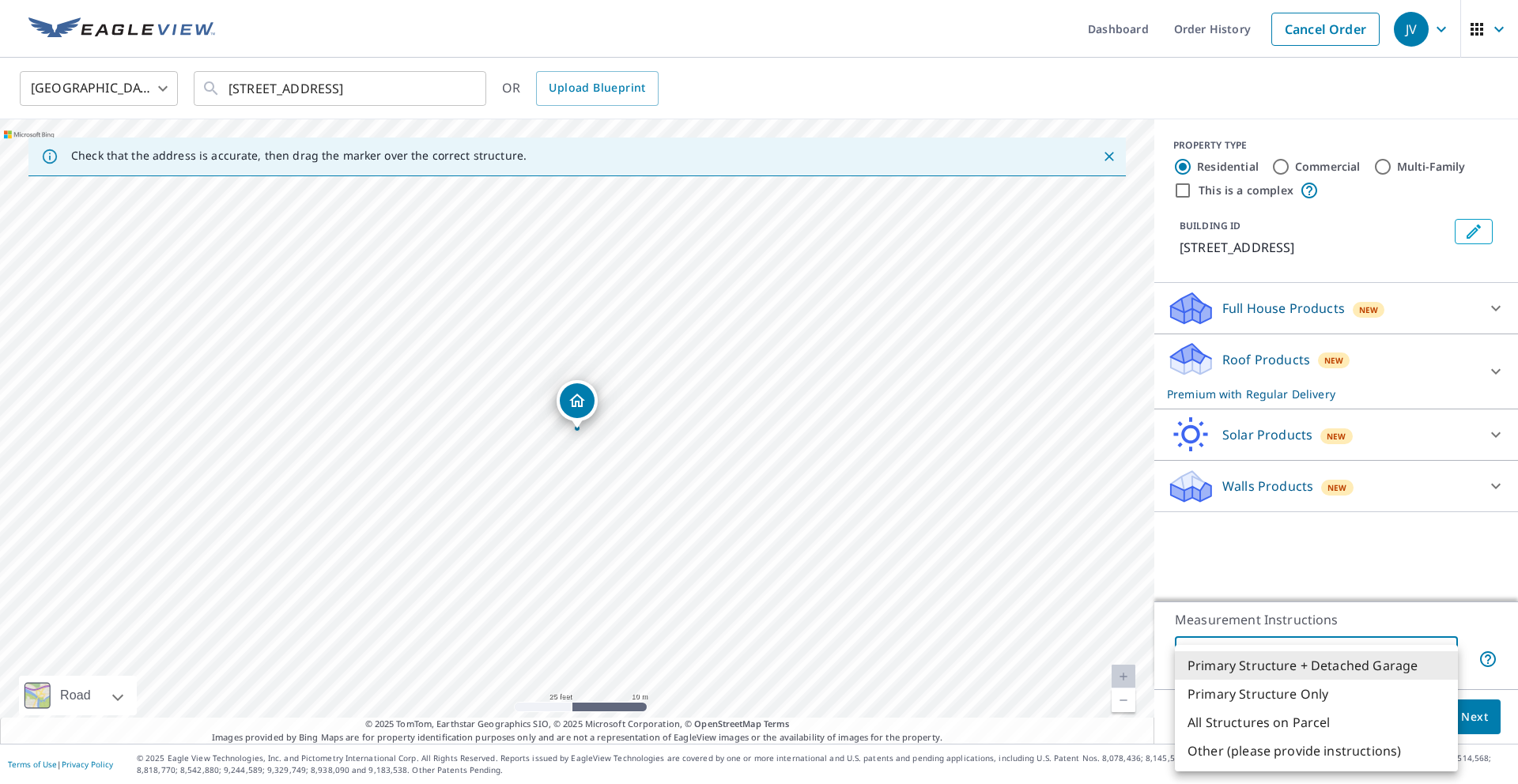
click at [1343, 701] on li "Primary Structure Only" at bounding box center [1317, 693] width 283 height 28
type input "2"
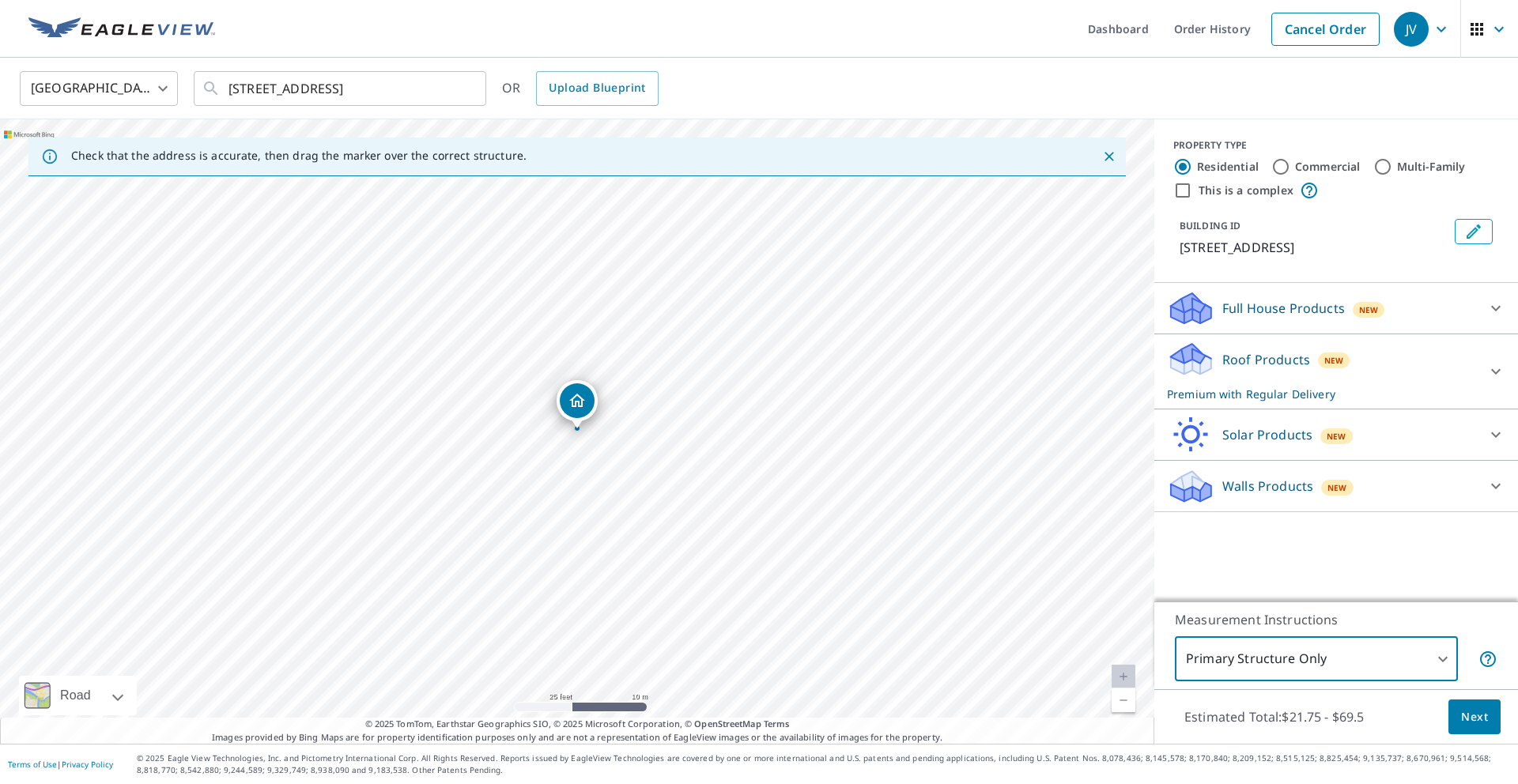
click at [1465, 720] on span "Next" at bounding box center [1474, 717] width 27 height 20
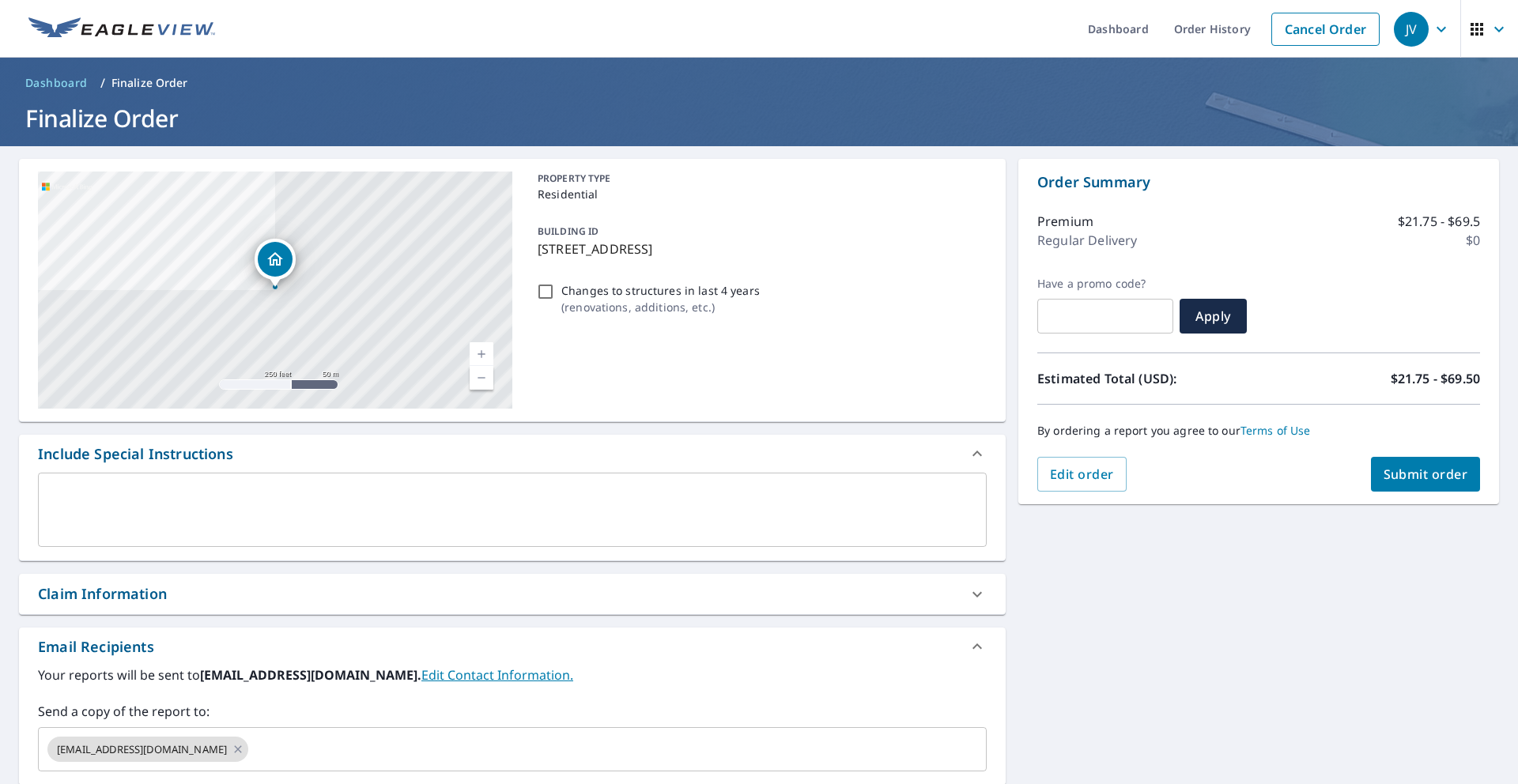
click at [420, 533] on div "x ​" at bounding box center [512, 510] width 949 height 74
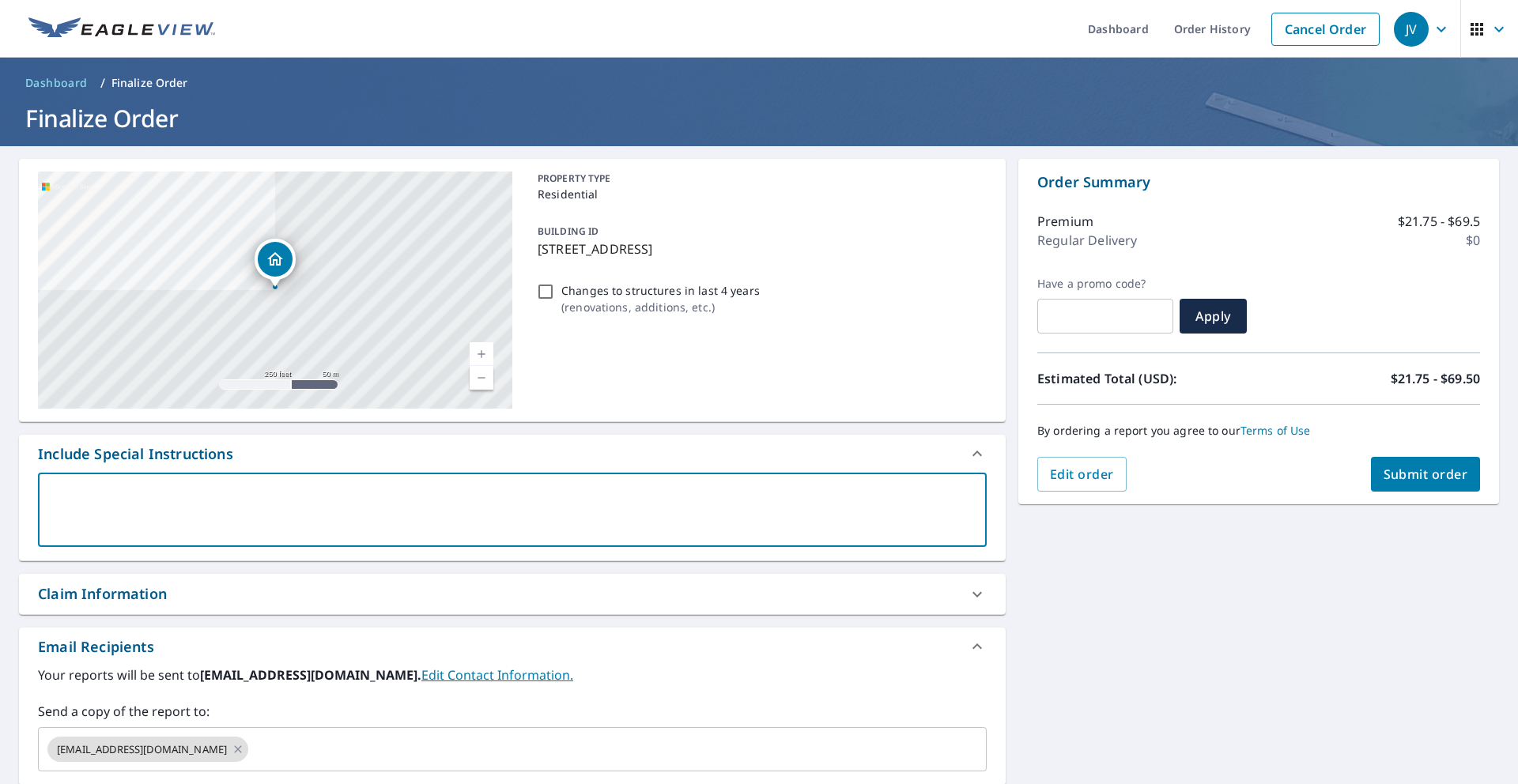
type textarea "J"
type textarea "x"
type textarea "Ju"
type textarea "x"
type textarea "[DEMOGRAPHIC_DATA]"
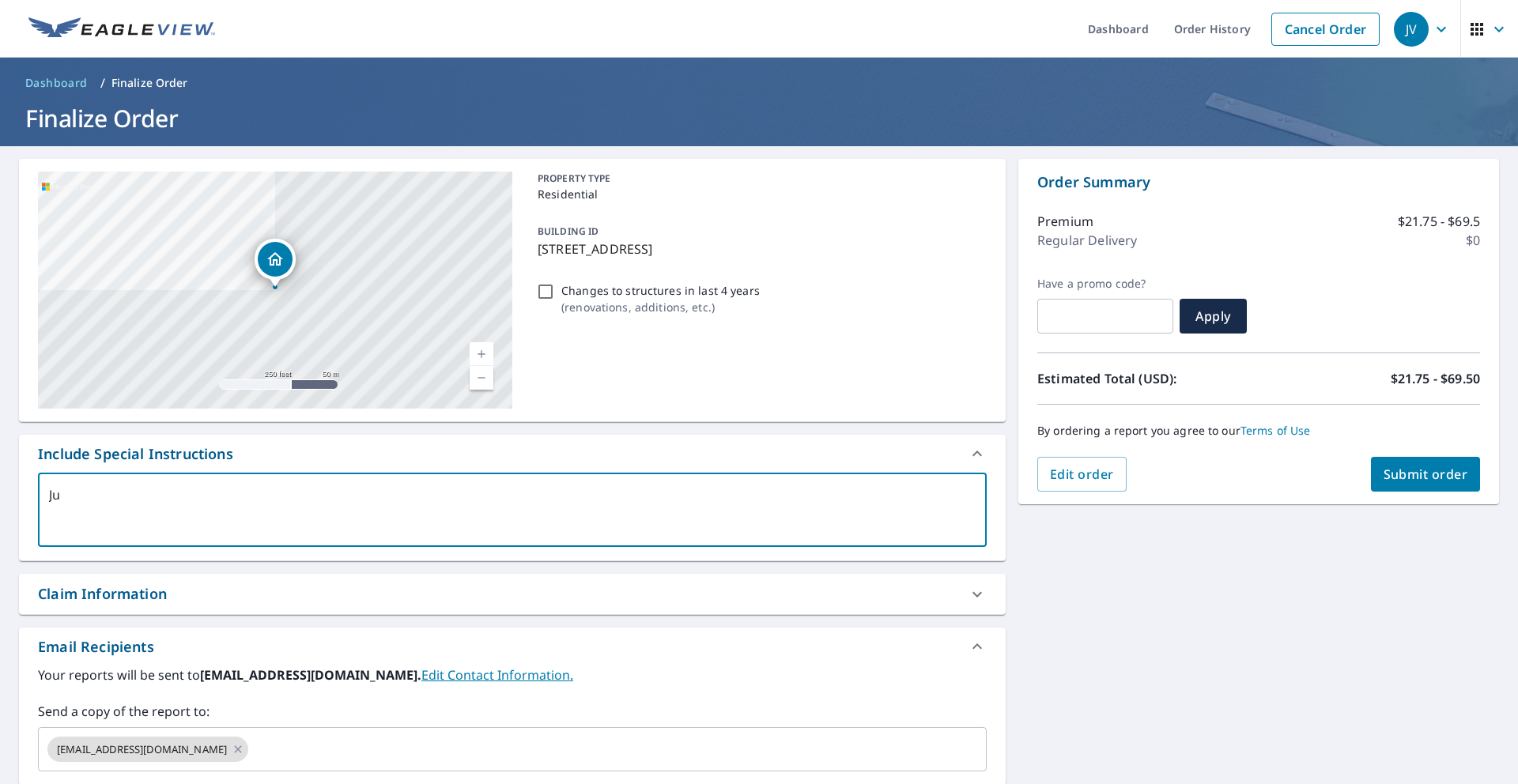
type textarea "x"
type textarea "[DEMOGRAPHIC_DATA]"
type textarea "x"
type textarea "[DEMOGRAPHIC_DATA] t"
type textarea "x"
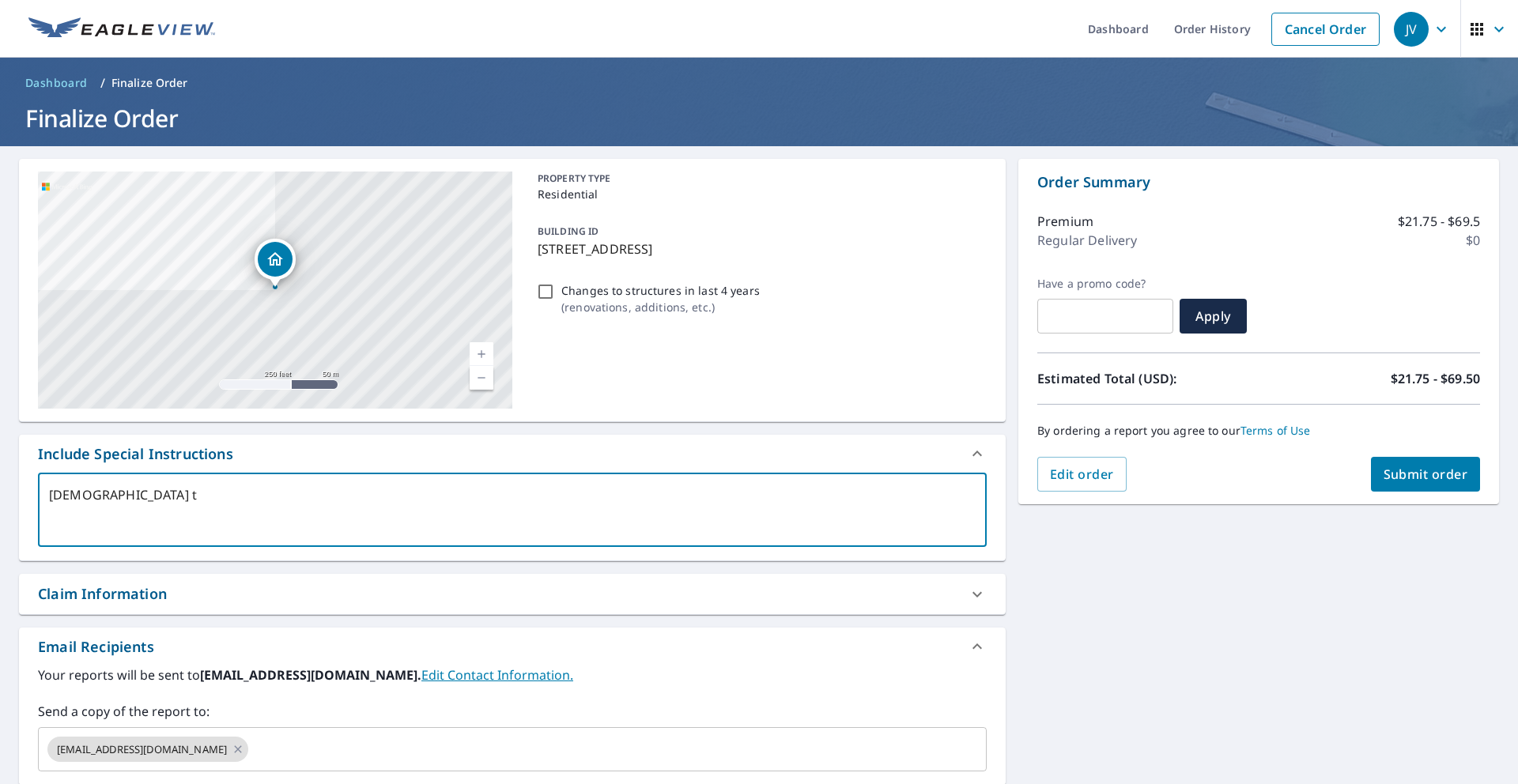
type textarea "Jus th"
type textarea "x"
type textarea "[DEMOGRAPHIC_DATA] the"
type textarea "x"
type textarea "Jus th"
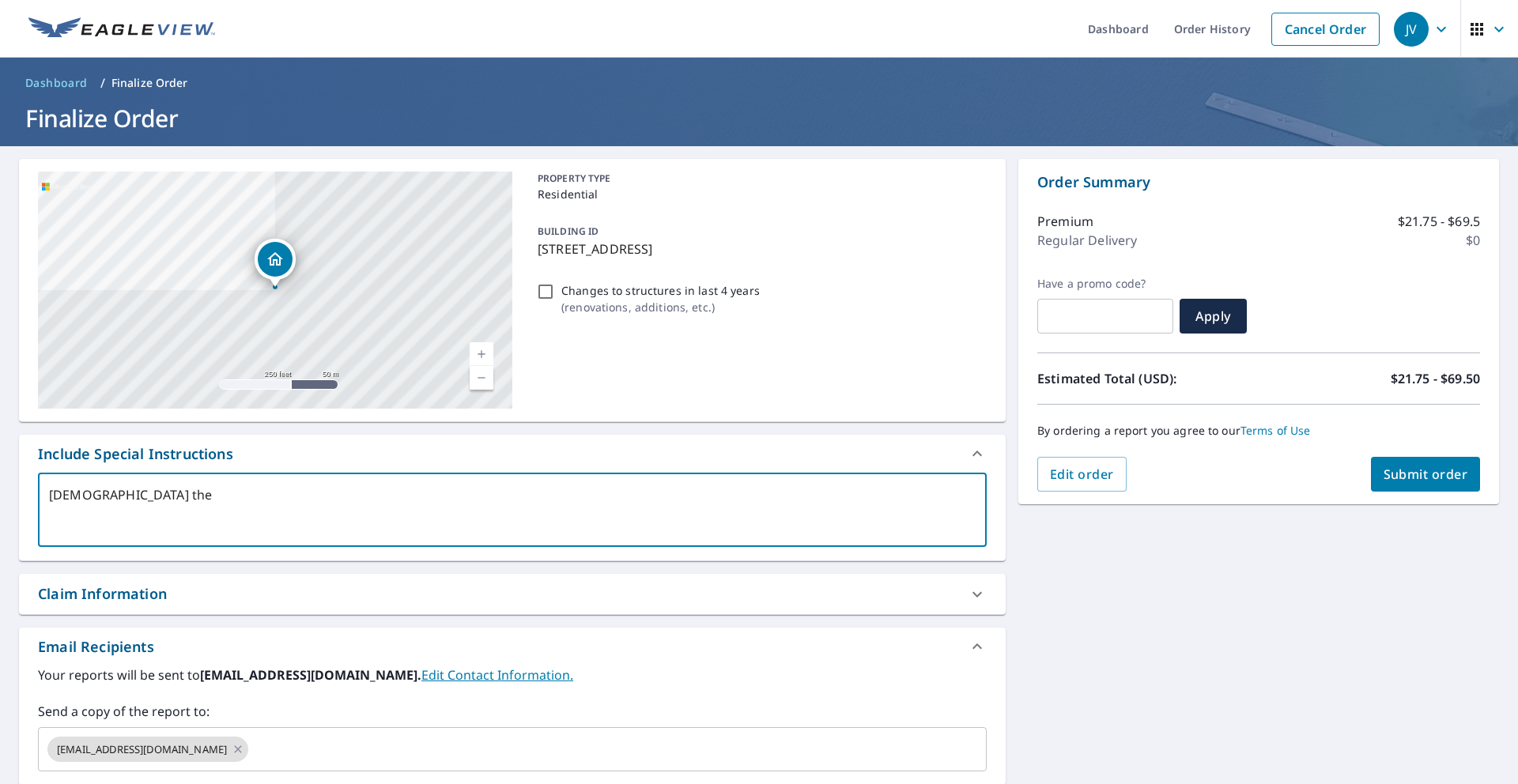
type textarea "x"
type textarea "[DEMOGRAPHIC_DATA] t"
type textarea "x"
type textarea "[DEMOGRAPHIC_DATA]"
type textarea "x"
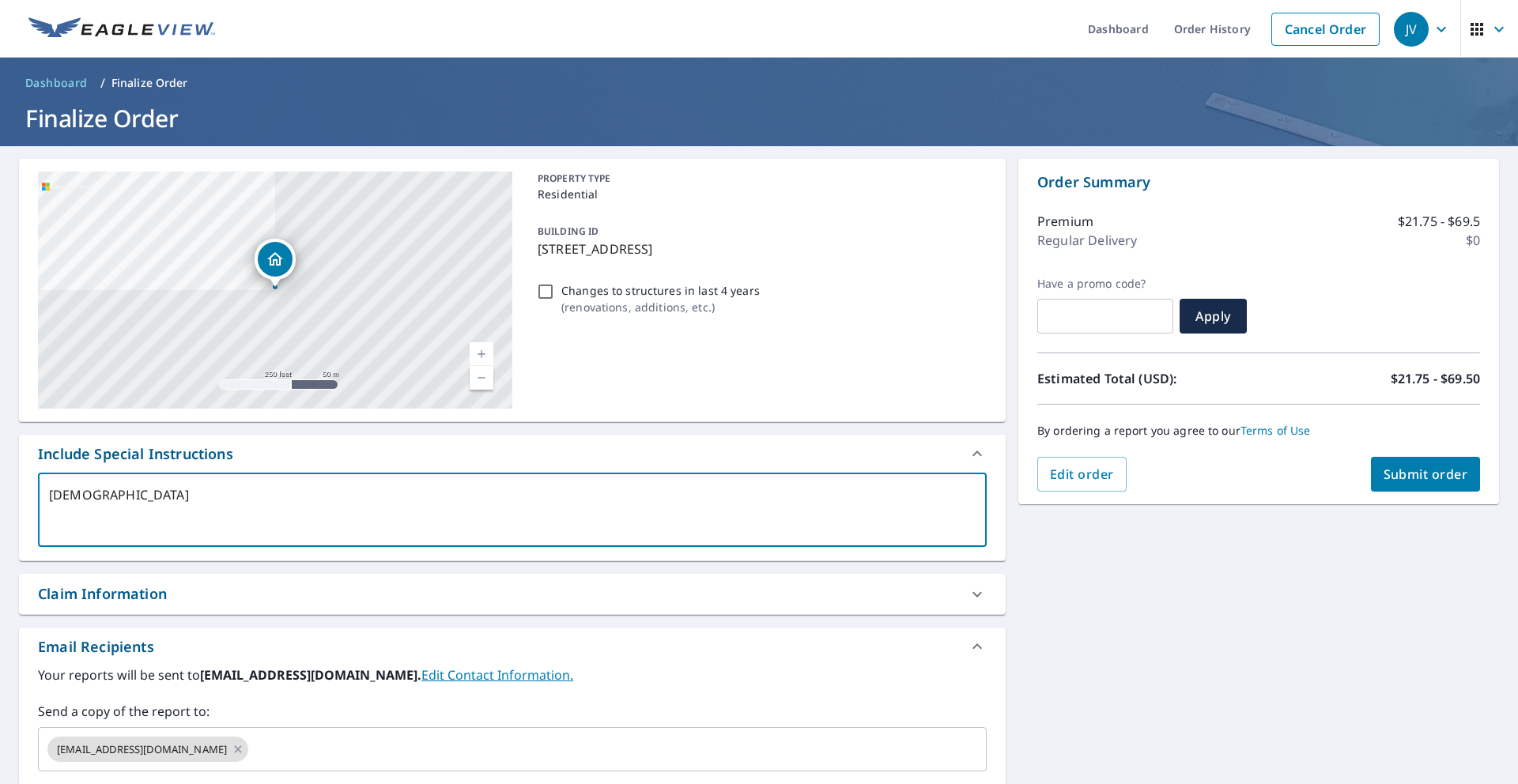
type textarea "[DEMOGRAPHIC_DATA]"
type textarea "x"
type textarea "Just"
type textarea "x"
type textarea "Just"
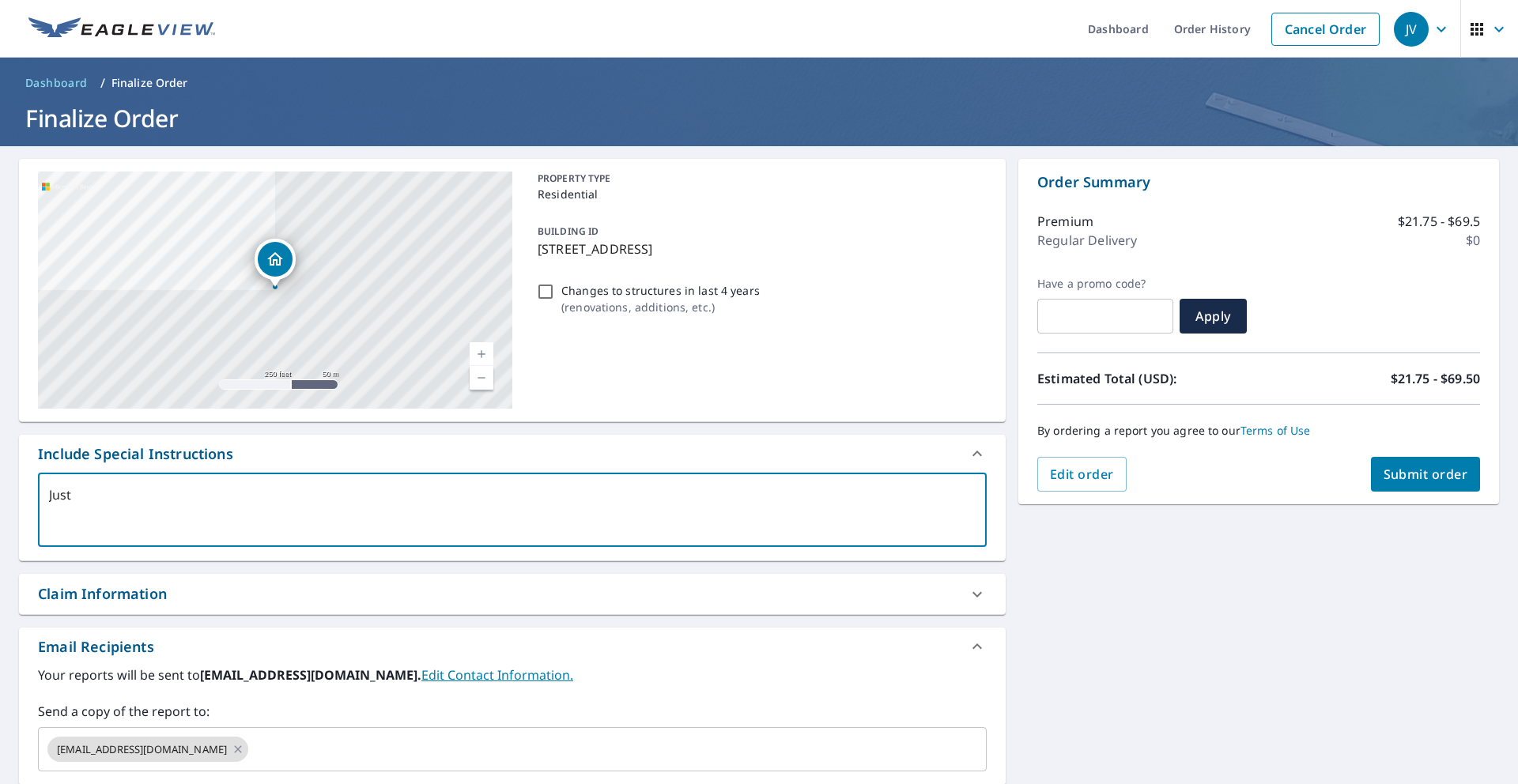
type textarea "x"
type textarea "Just t"
type textarea "x"
type textarea "Just th"
type textarea "x"
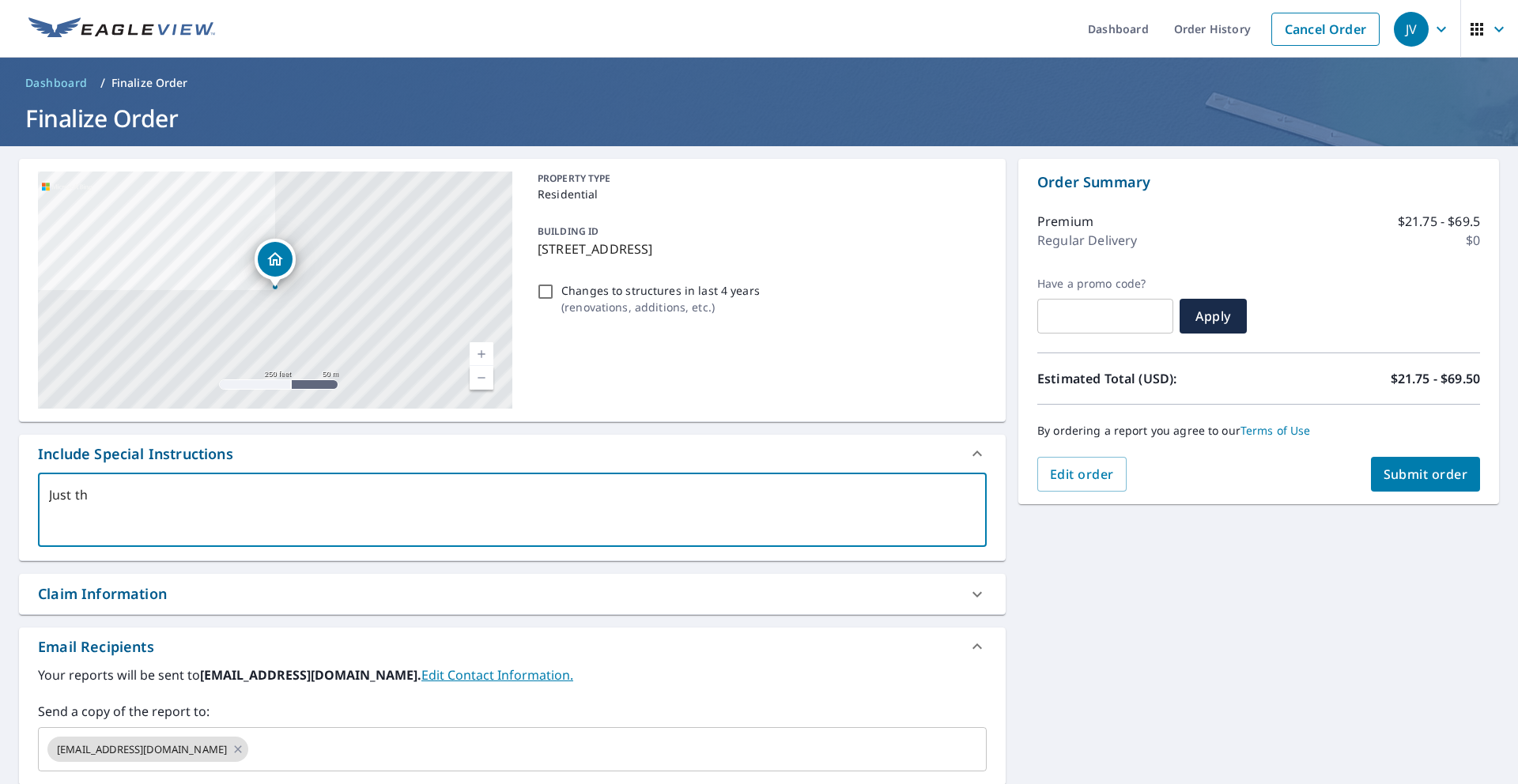
type textarea "Just the"
type textarea "x"
type textarea "Just the"
type textarea "x"
type textarea "Just the d"
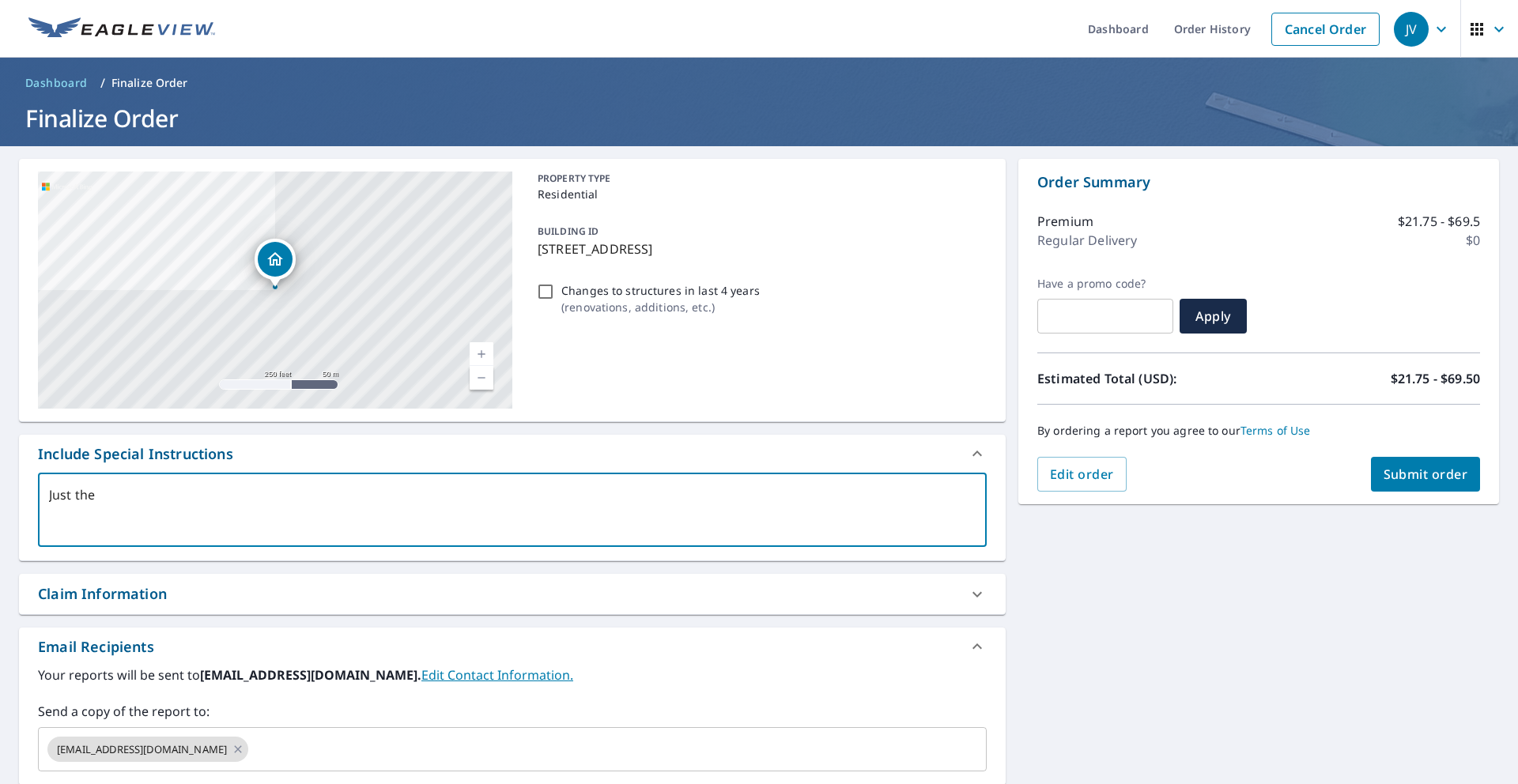
type textarea "x"
type textarea "Just the de"
type textarea "x"
type textarea "Just the det"
type textarea "x"
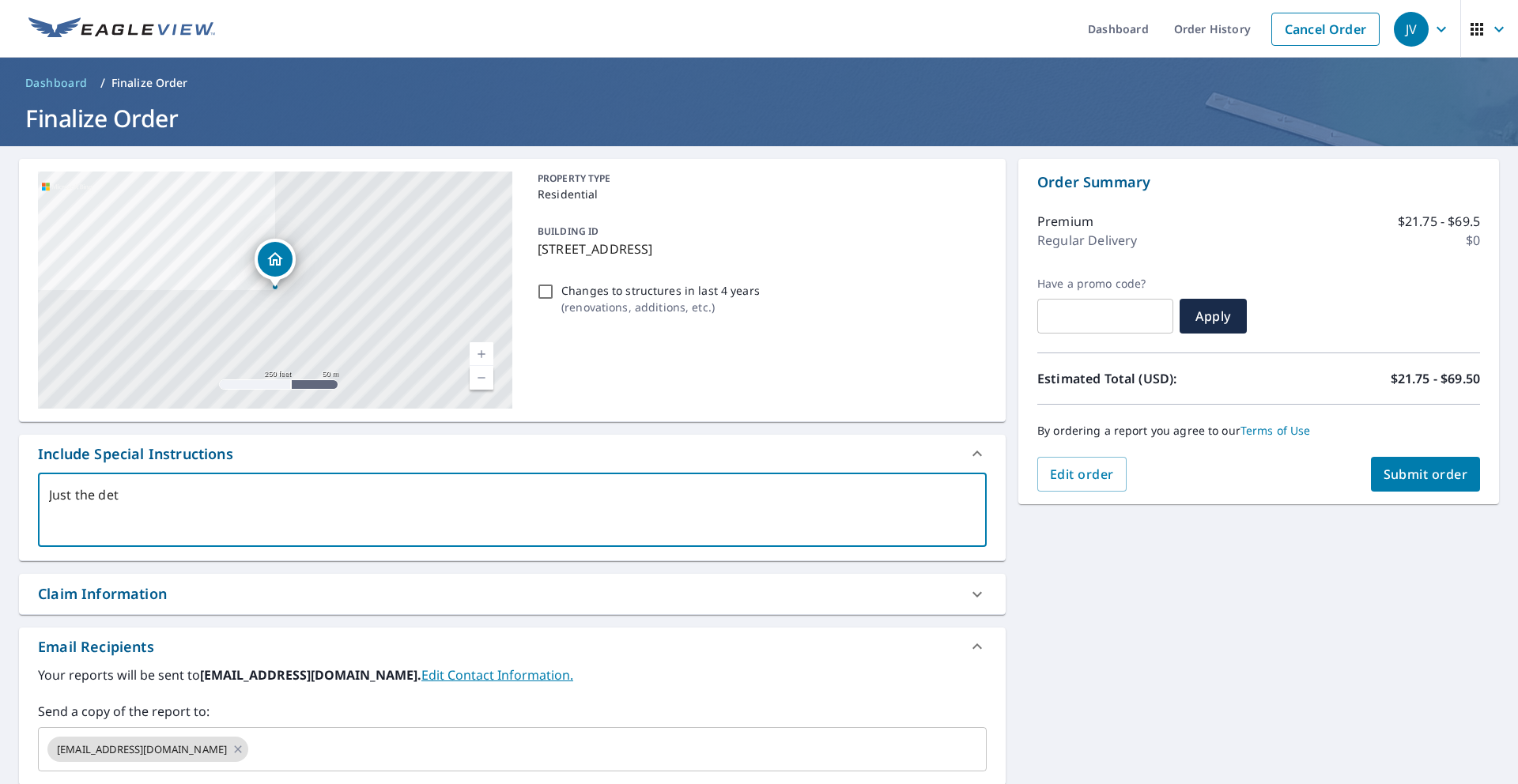
type textarea "Just the deta"
type textarea "x"
type textarea "Just the detac"
type textarea "x"
type textarea "Just the detach"
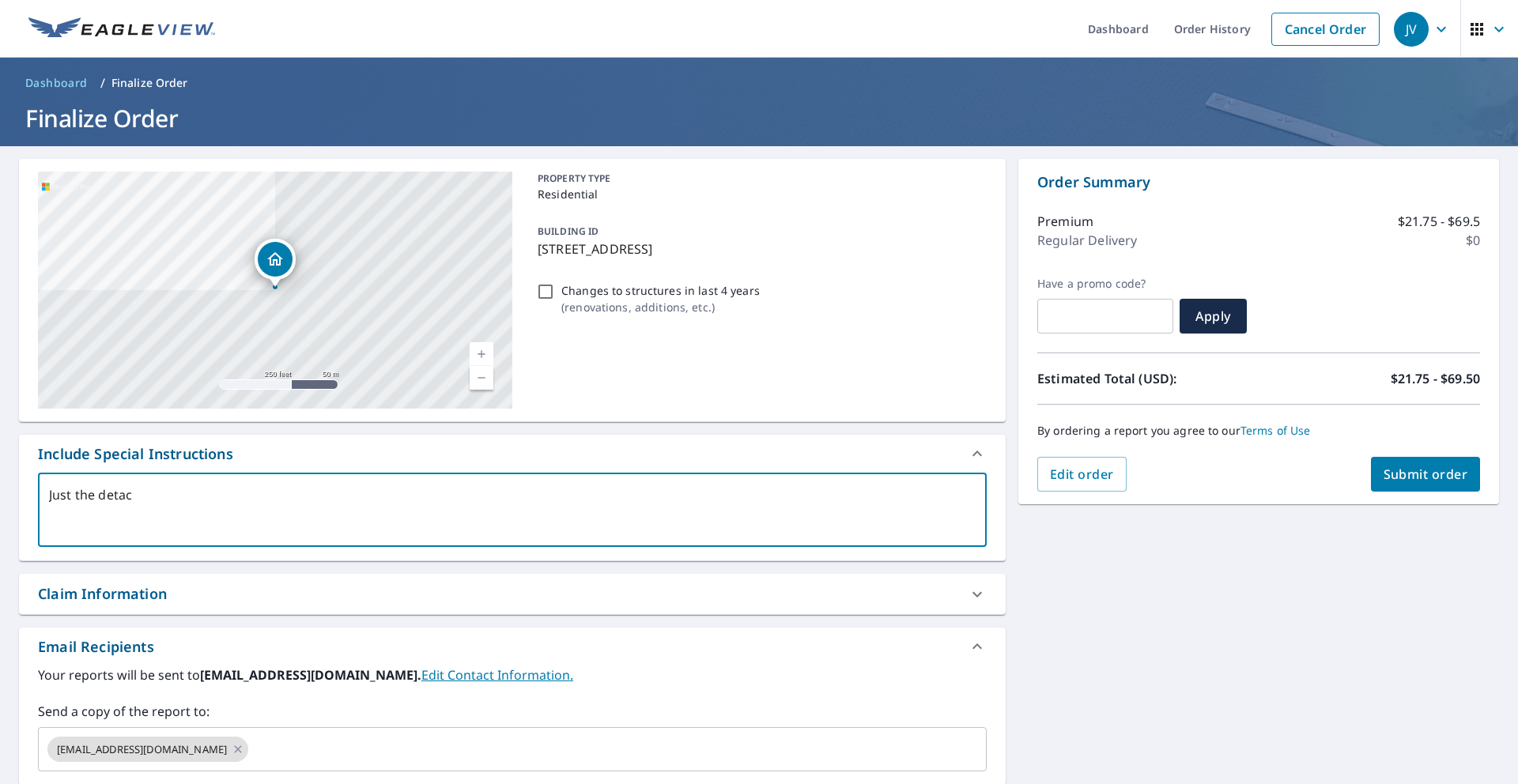
type textarea "x"
type textarea "Just the detache"
type textarea "x"
type textarea "Just the detached"
type textarea "x"
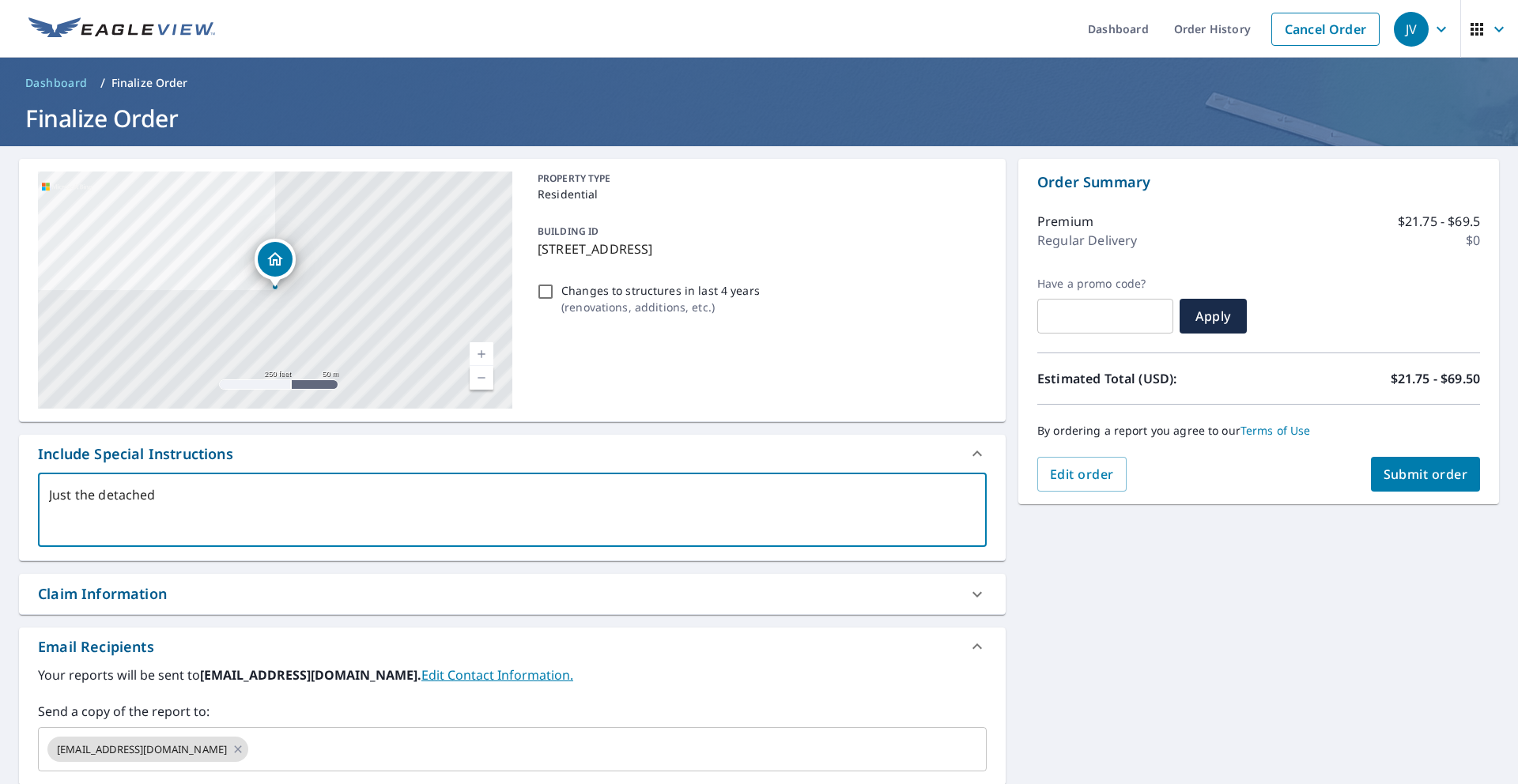
type textarea "Just the detached"
type textarea "x"
type textarea "Just the detached g"
type textarea "x"
type textarea "Just the detached ga"
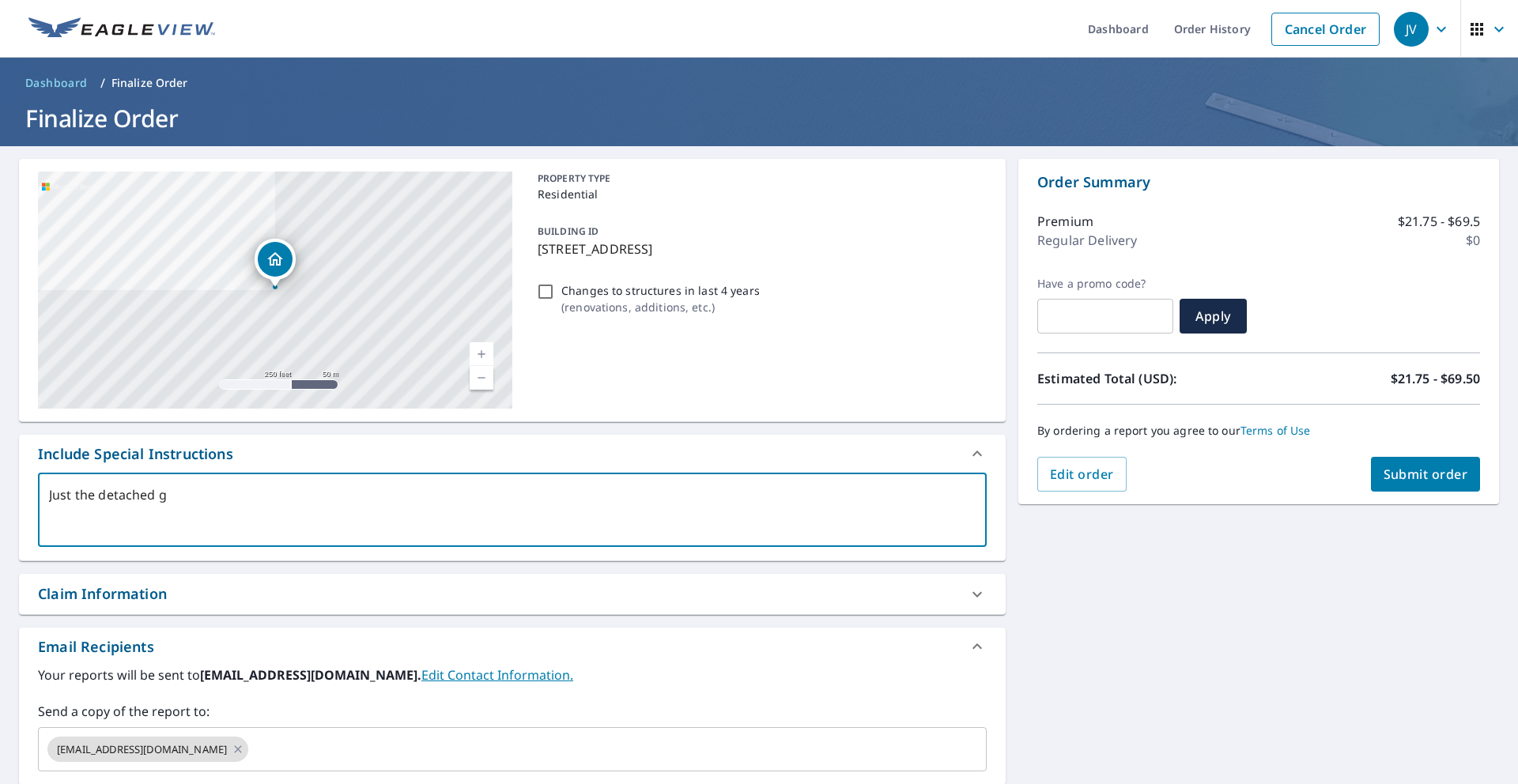
type textarea "x"
type textarea "Just the detached gar"
type textarea "x"
type textarea "Just the detached gara"
type textarea "x"
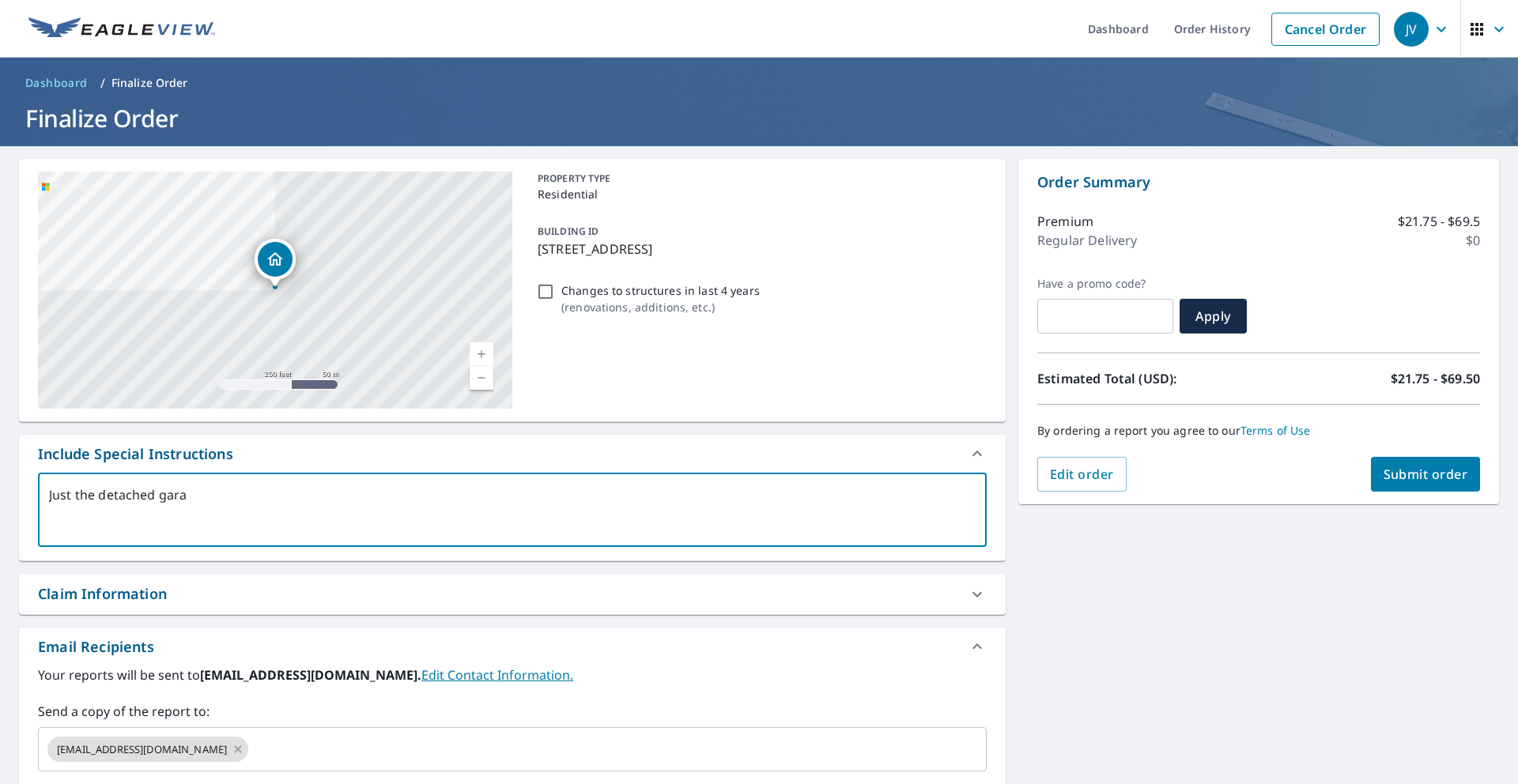
type textarea "Just the detached garag"
type textarea "x"
type textarea "Just the detached garage"
type textarea "x"
type textarea "Just the detached garaged"
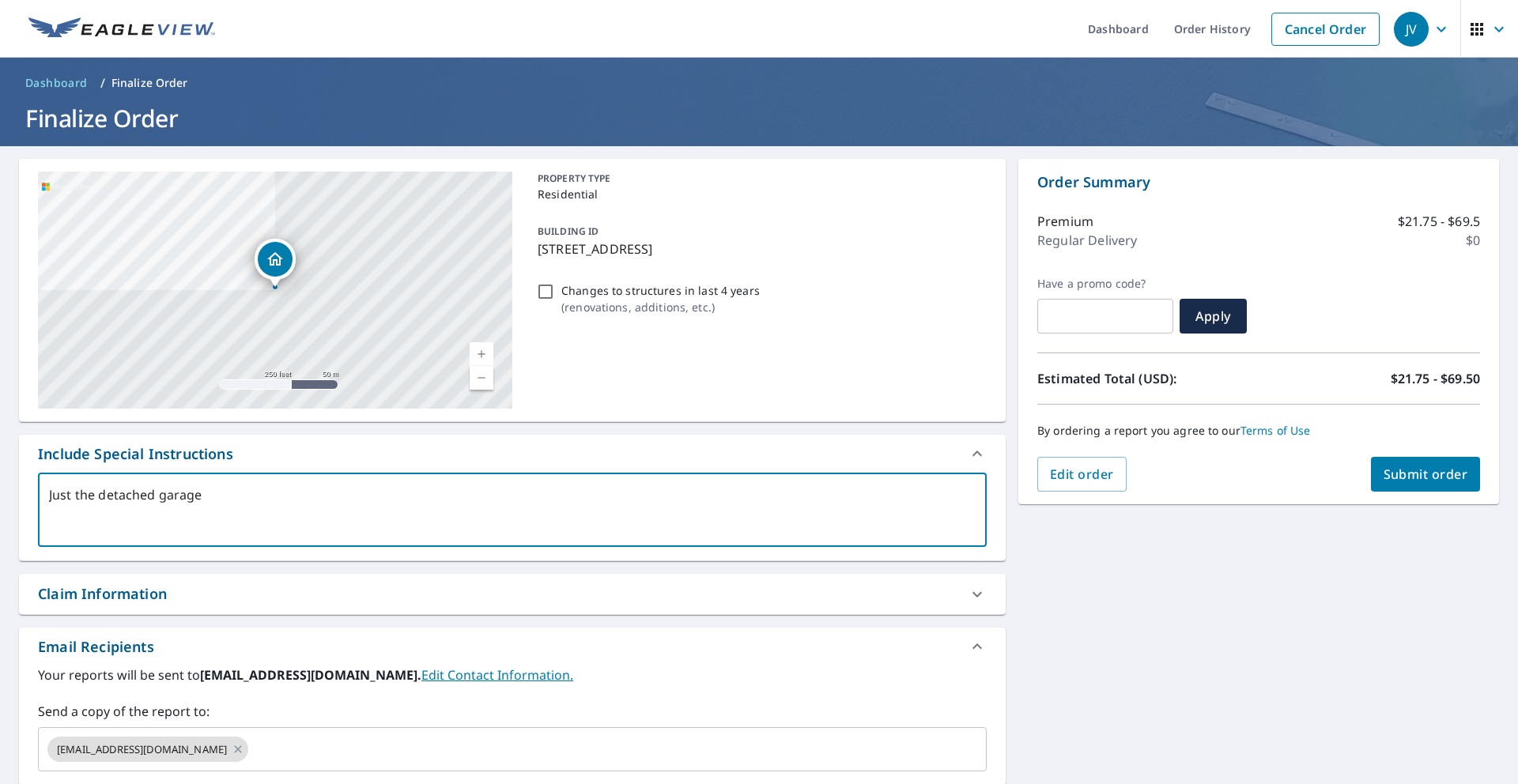
type textarea "x"
type textarea "Just the detached garage"
type textarea "x"
type textarea "Just the detached garage."
type textarea "x"
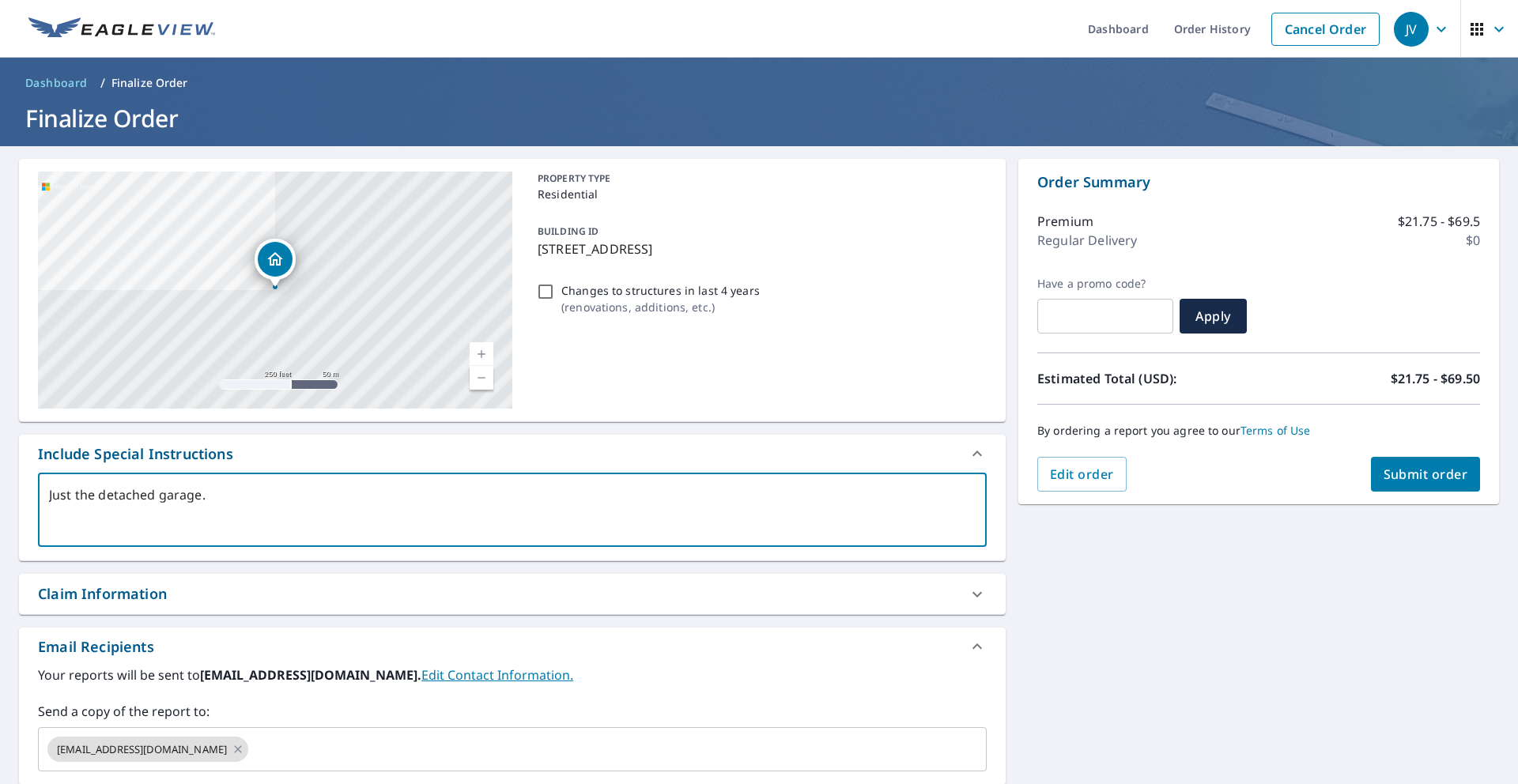
type textarea "Just the detached garage."
click at [1427, 488] on button "Submit order" at bounding box center [1426, 474] width 110 height 35
type textarea "x"
